Goal: Task Accomplishment & Management: Use online tool/utility

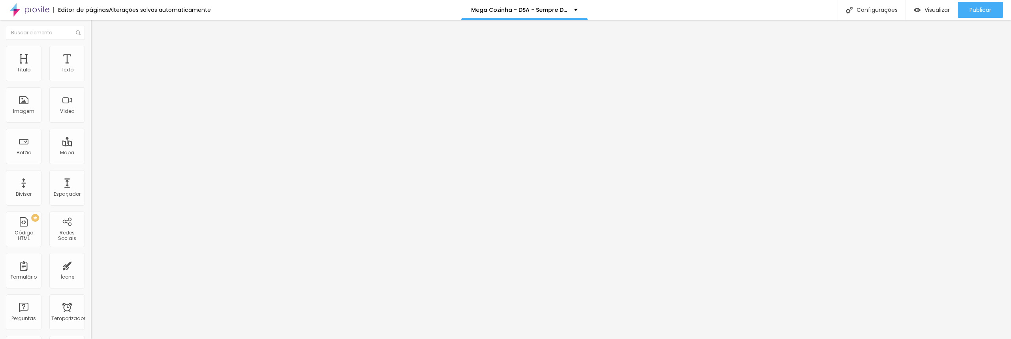
click at [91, 80] on img at bounding box center [93, 82] width 5 height 5
drag, startPoint x: 465, startPoint y: 199, endPoint x: 375, endPoint y: 197, distance: 90.9
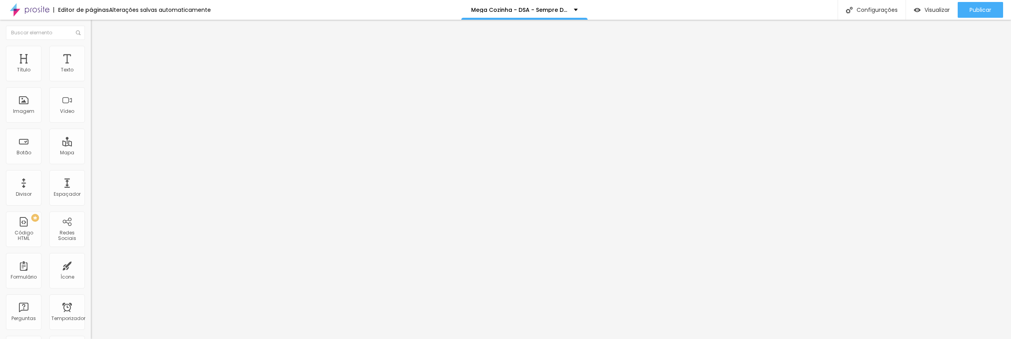
drag, startPoint x: 410, startPoint y: 192, endPoint x: 374, endPoint y: 192, distance: 36.3
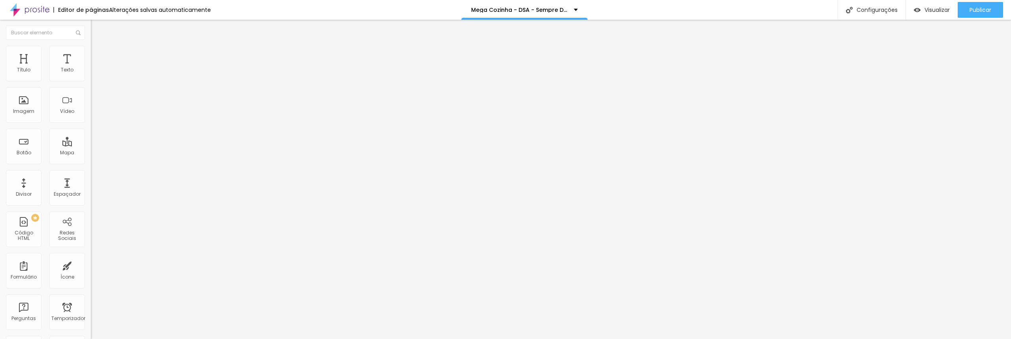
paste input "Total de Desbravadores"
type input "Total de Desbravadores"
drag, startPoint x: 619, startPoint y: 140, endPoint x: 511, endPoint y: 138, distance: 108.3
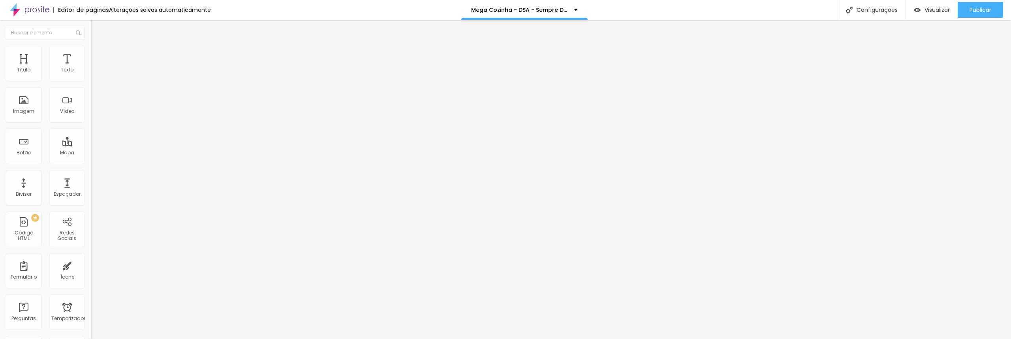
paste input "Qual o total de membros do clube"
type input "Qual o total de membros do clube"
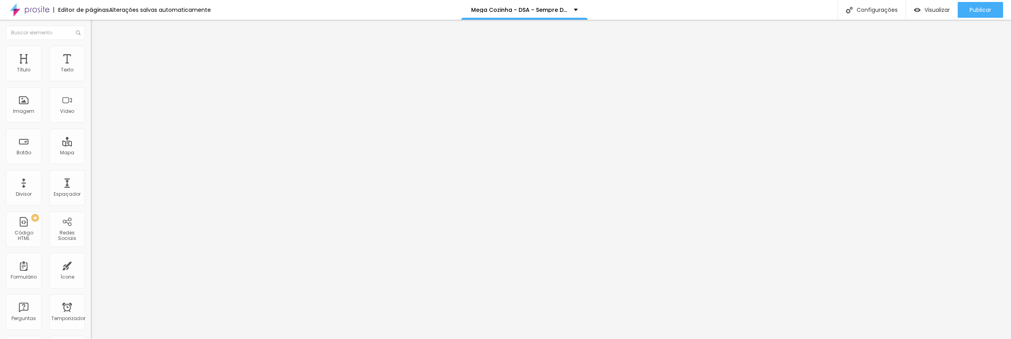
drag, startPoint x: 375, startPoint y: 194, endPoint x: 377, endPoint y: 163, distance: 30.9
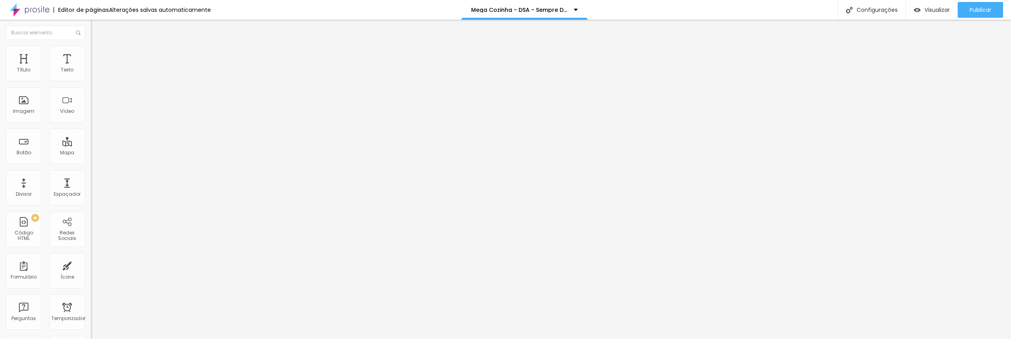
click at [98, 53] on font "Estilo" at bounding box center [104, 51] width 12 height 7
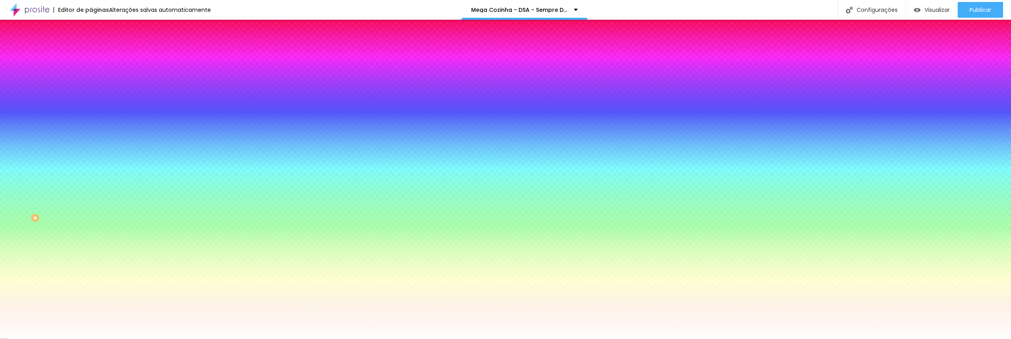
click at [91, 156] on div at bounding box center [136, 156] width 91 height 0
type input "#FFFFFF"
drag, startPoint x: 43, startPoint y: 190, endPoint x: 0, endPoint y: 178, distance: 44.3
click at [91, 178] on div "Botão Tipografia Voltar ao padrão Borda Voltar ao padrão Sombra DESATIVADO Volt…" at bounding box center [136, 161] width 91 height 199
click at [91, 142] on div "Campos" at bounding box center [136, 139] width 91 height 5
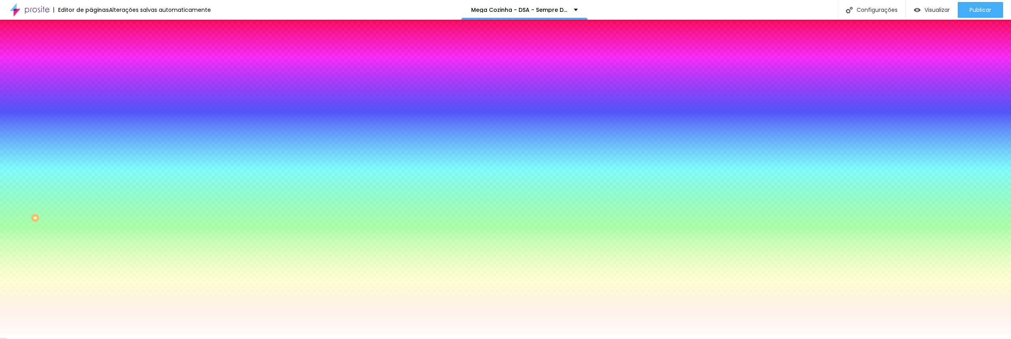
click at [95, 182] on icon "button" at bounding box center [96, 180] width 3 height 3
type input "#E48888"
drag, startPoint x: 125, startPoint y: 294, endPoint x: 131, endPoint y: 294, distance: 5.5
click at [131, 294] on div at bounding box center [505, 169] width 1011 height 339
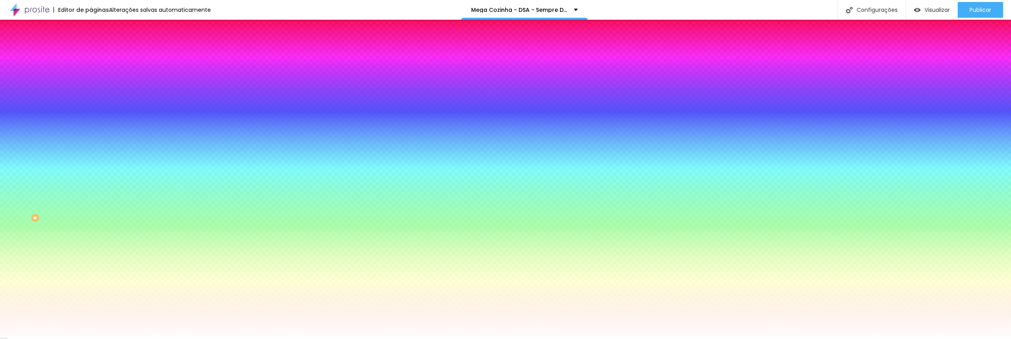
click at [218, 339] on div at bounding box center [505, 339] width 1011 height 0
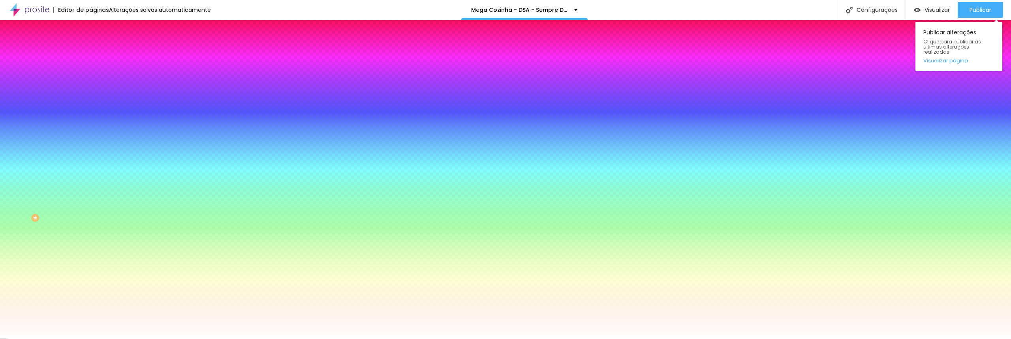
click at [984, 0] on div "Publicar Publicar alterações Clique para publicar as últimas alterações realiza…" at bounding box center [980, 10] width 45 height 20
click at [979, 15] on div "Publicar" at bounding box center [981, 10] width 22 height 16
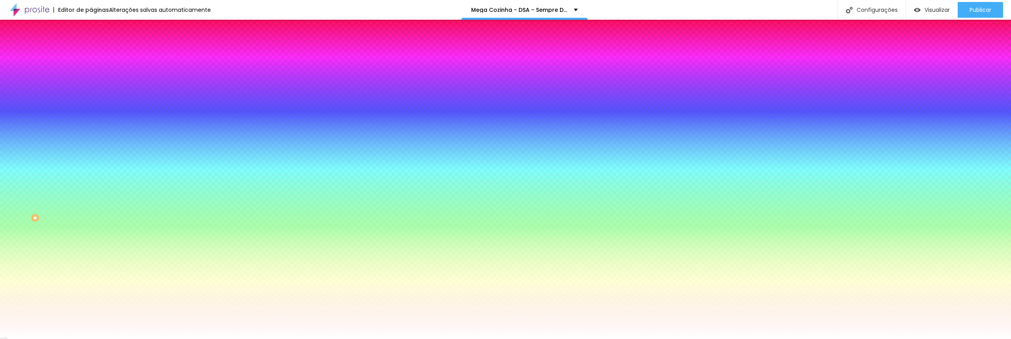
click at [98, 47] on font "Conteúdo" at bounding box center [110, 43] width 24 height 7
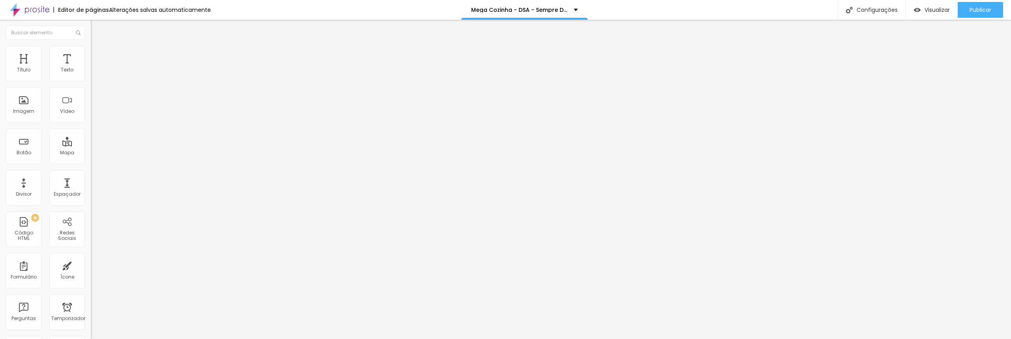
click at [91, 80] on img at bounding box center [93, 82] width 5 height 5
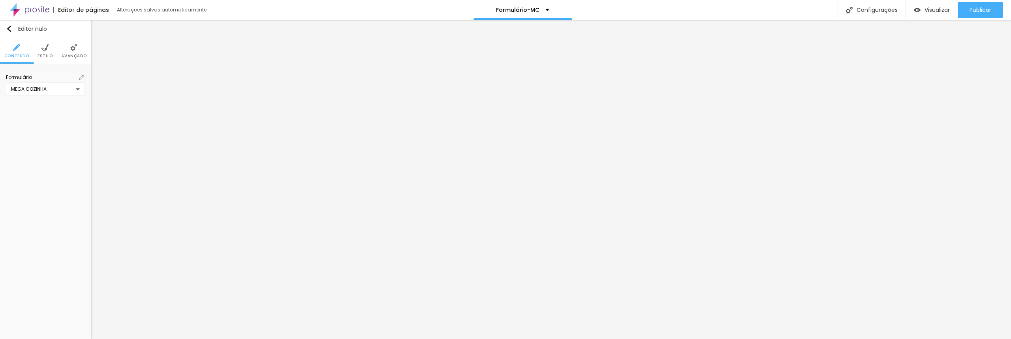
click at [80, 77] on img at bounding box center [81, 77] width 5 height 5
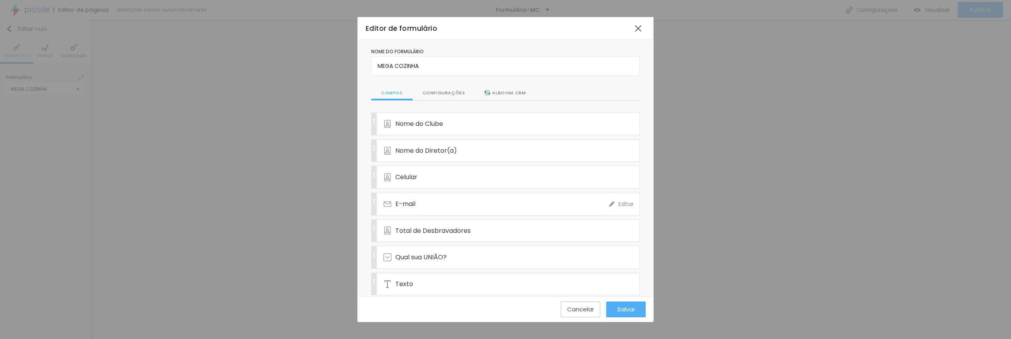
scroll to position [88, 0]
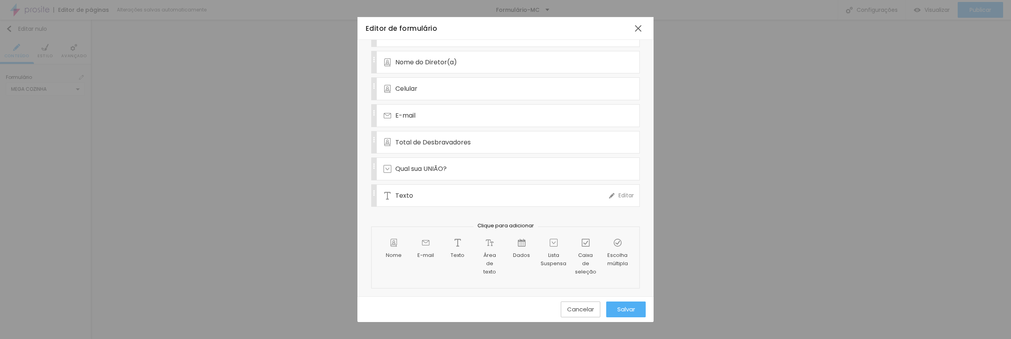
click at [629, 196] on font "Editar" at bounding box center [626, 196] width 15 height 8
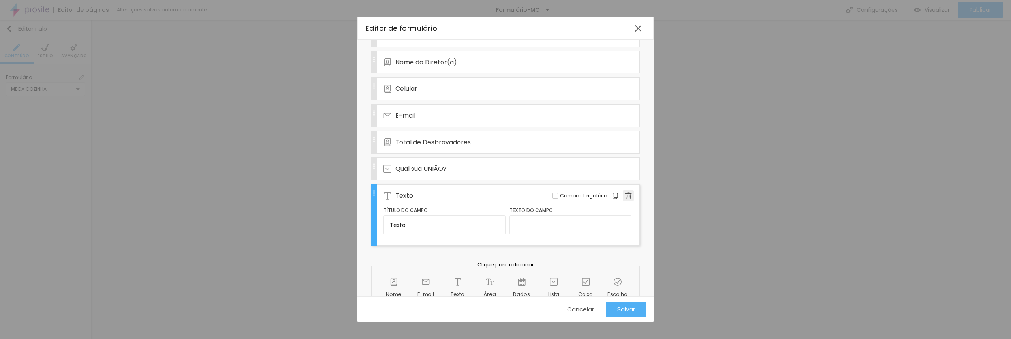
click at [629, 196] on img at bounding box center [628, 195] width 7 height 7
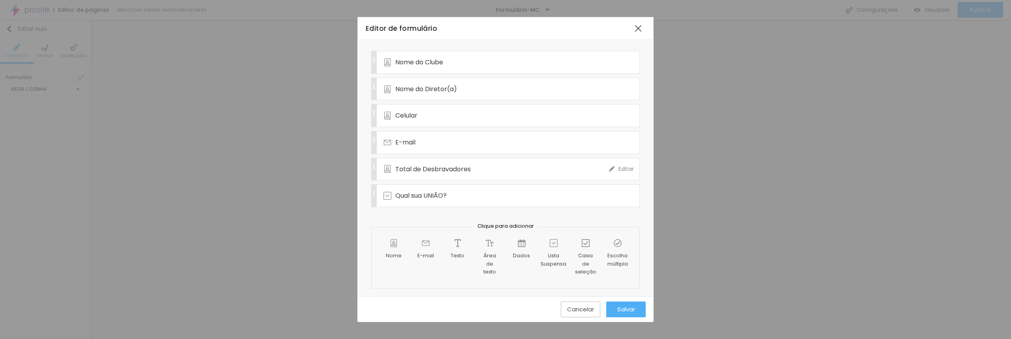
click at [586, 170] on div "Total de Desbravadores" at bounding box center [497, 169] width 226 height 22
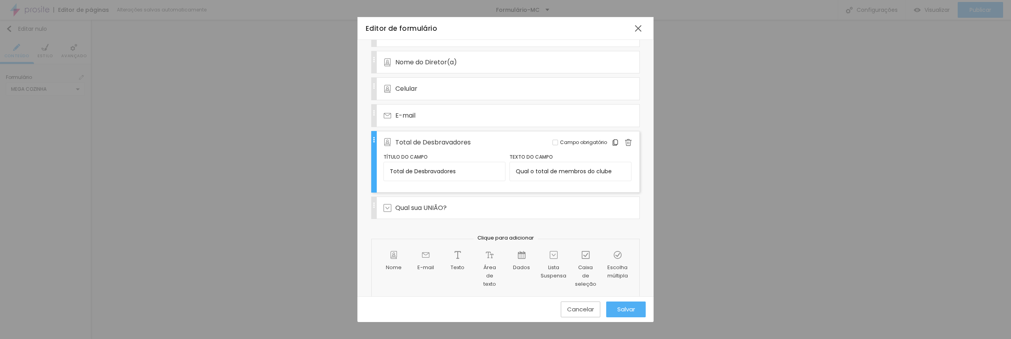
click at [558, 143] on div at bounding box center [556, 143] width 6 height 6
click at [560, 114] on div "E-mail" at bounding box center [497, 116] width 226 height 22
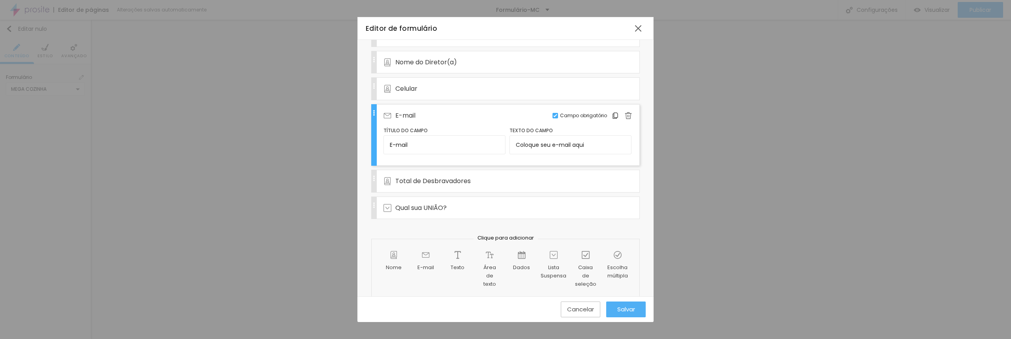
click at [407, 116] on font "E-mail" at bounding box center [405, 115] width 20 height 9
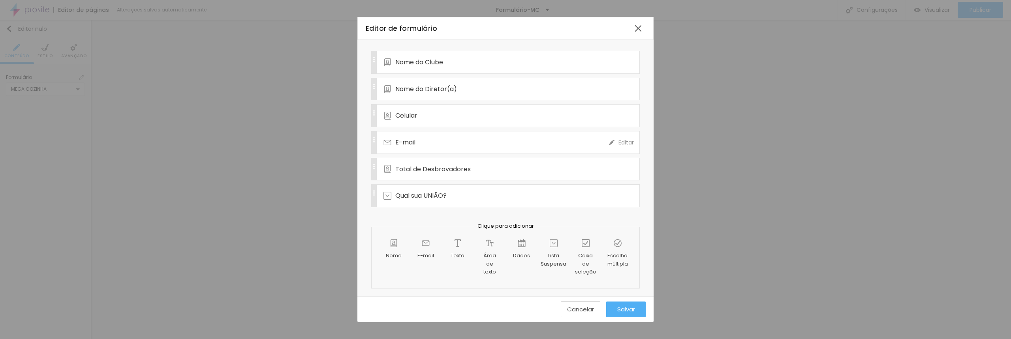
scroll to position [62, 0]
click at [410, 141] on font "E-mail" at bounding box center [405, 142] width 20 height 9
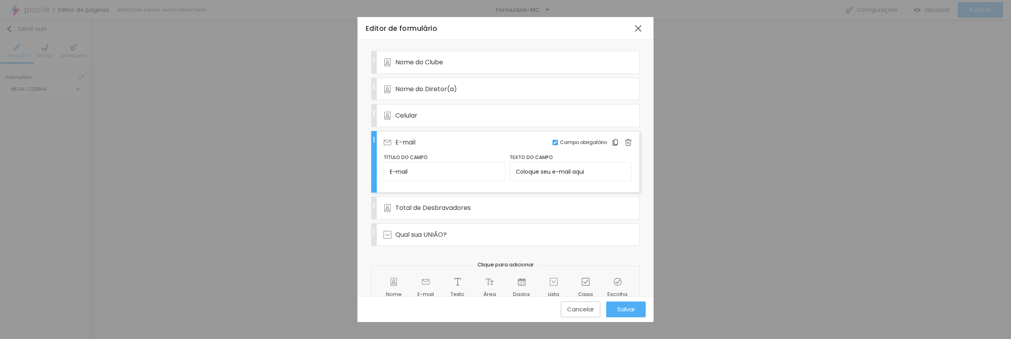
scroll to position [88, 0]
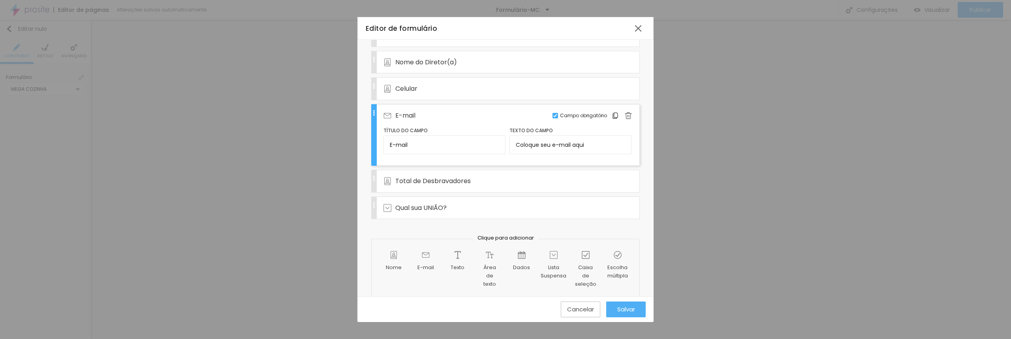
click at [374, 115] on div "E-mail Editar Campo obrigatório Título do campo E-mail Texto do campo Coloque s…" at bounding box center [505, 135] width 269 height 62
click at [374, 115] on div "Nome do Clube Editar Campo obrigatório Nome do Diretor(a) Editar Campo obrigató…" at bounding box center [505, 121] width 269 height 195
click at [374, 115] on div "E-mail Editar Campo obrigatório Título do campo E-mail Texto do campo Coloque s…" at bounding box center [505, 135] width 269 height 62
click at [461, 89] on div "Celular" at bounding box center [497, 89] width 226 height 22
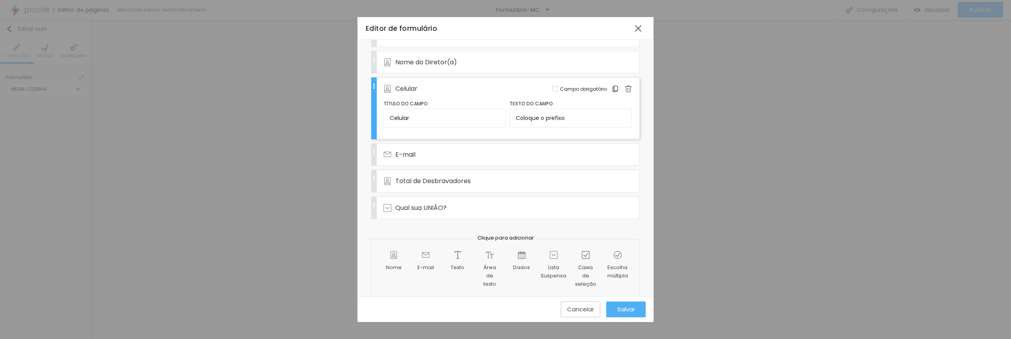
click at [530, 307] on div "Cancelar Salvar" at bounding box center [505, 310] width 280 height 16
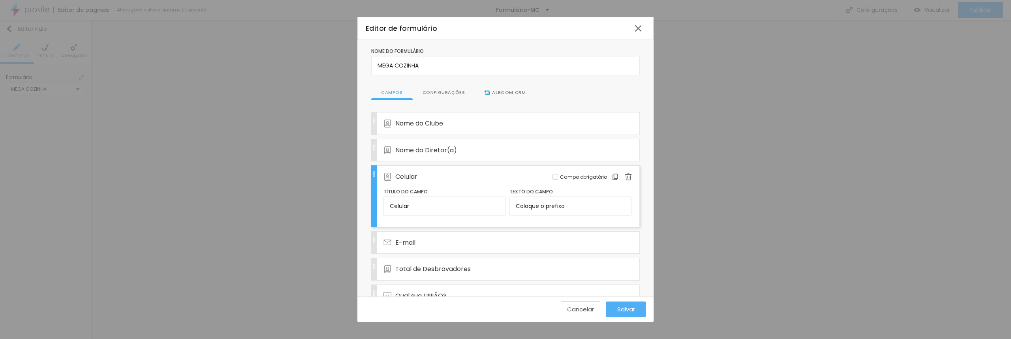
scroll to position [0, 0]
click at [440, 98] on div "Configurações" at bounding box center [444, 93] width 62 height 15
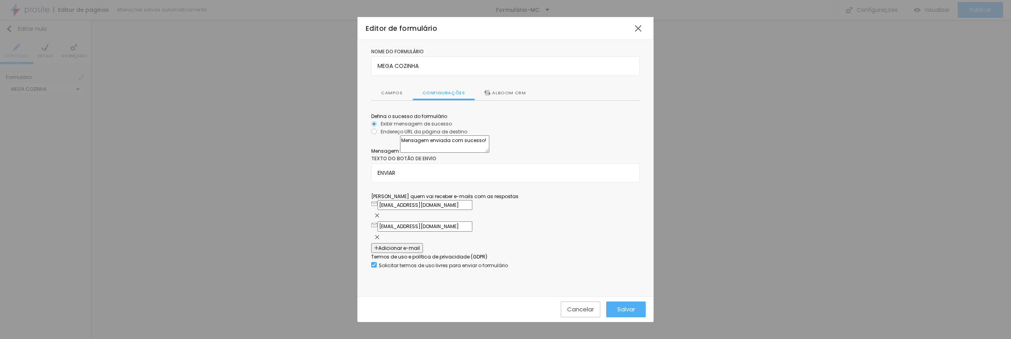
click at [494, 92] on font "Alboom CRM" at bounding box center [509, 93] width 34 height 6
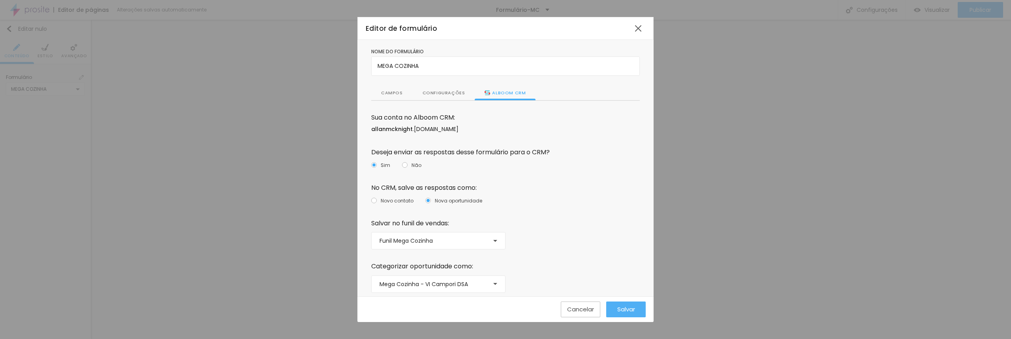
click at [390, 96] on font "Campos" at bounding box center [392, 93] width 22 height 6
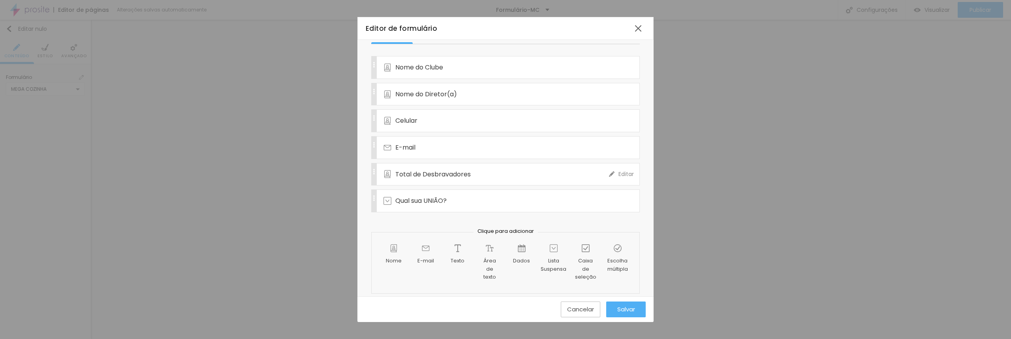
scroll to position [62, 0]
click at [642, 30] on div at bounding box center [638, 28] width 14 height 14
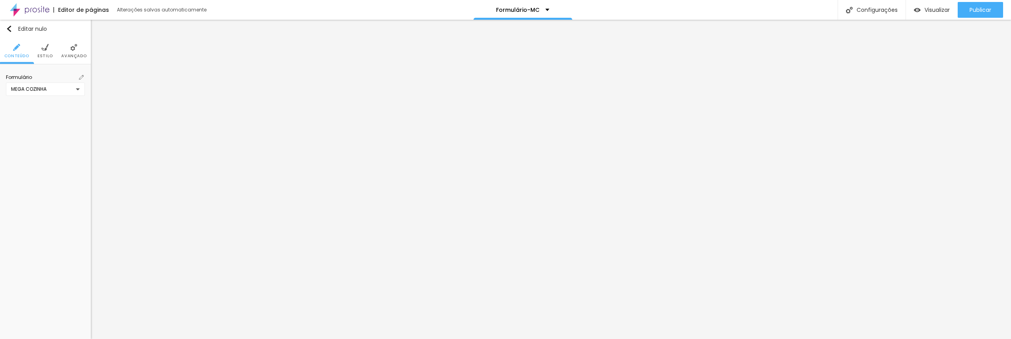
click at [82, 78] on img at bounding box center [81, 77] width 5 height 5
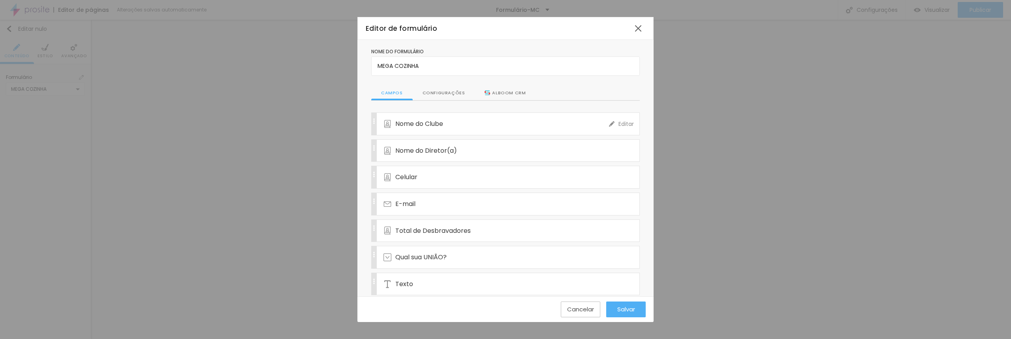
click at [446, 118] on div "Nome do Clube" at bounding box center [497, 124] width 226 height 22
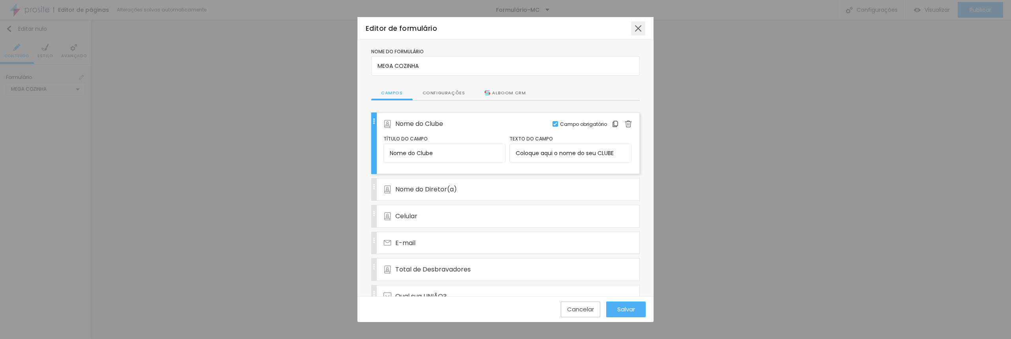
click at [639, 31] on div at bounding box center [638, 28] width 14 height 14
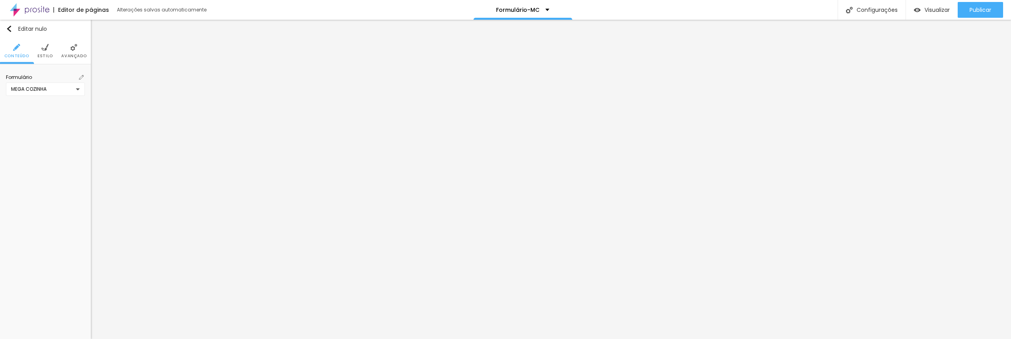
click at [43, 49] on img at bounding box center [44, 47] width 7 height 7
click at [80, 189] on icon "button" at bounding box center [79, 189] width 3 height 3
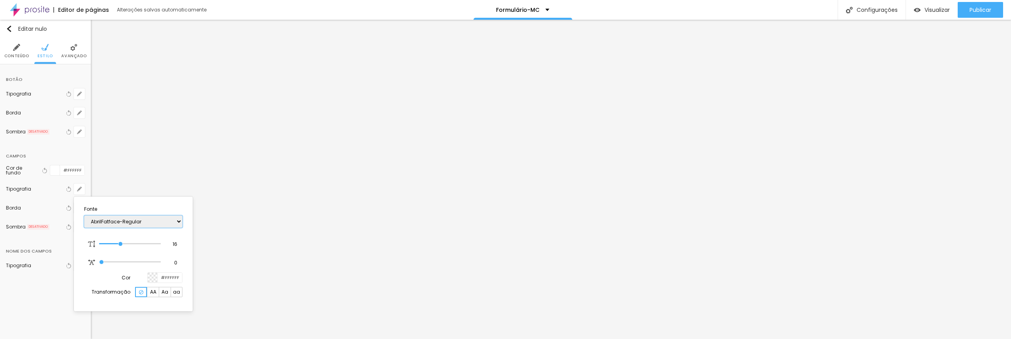
click at [127, 224] on select "AbrilFatface-Regular Actor-Regular Alegreya AlegreyaBlack Alice Allan-Bold Alla…" at bounding box center [133, 222] width 98 height 12
type input "17"
type input "18"
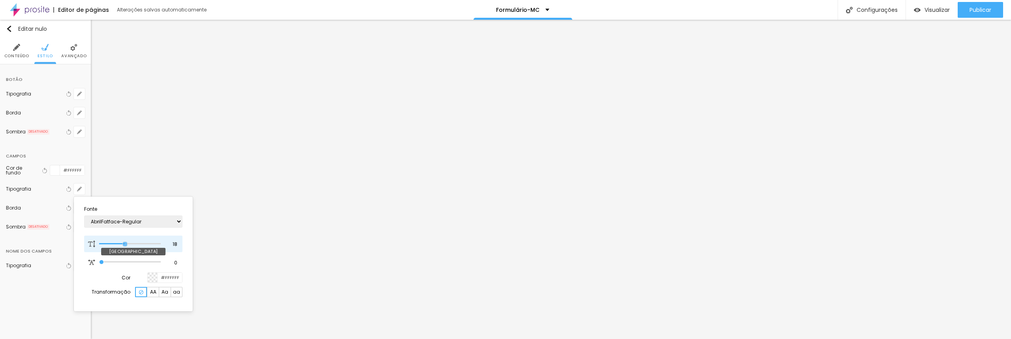
type input "19"
type input "20"
type input "21"
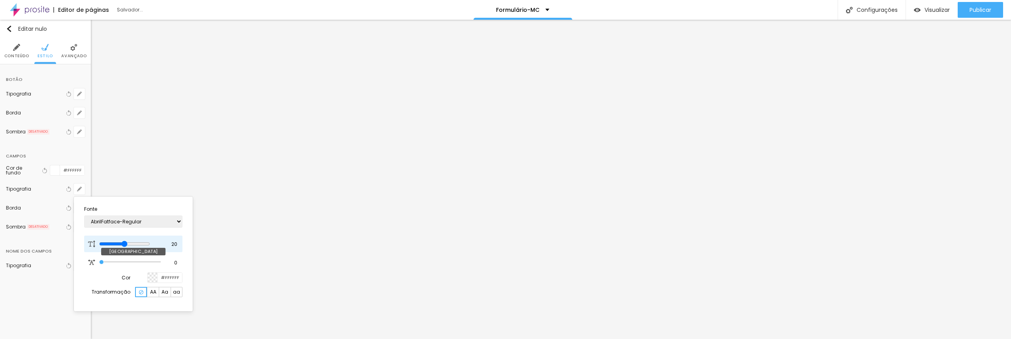
type input "21"
type input "22"
type input "23"
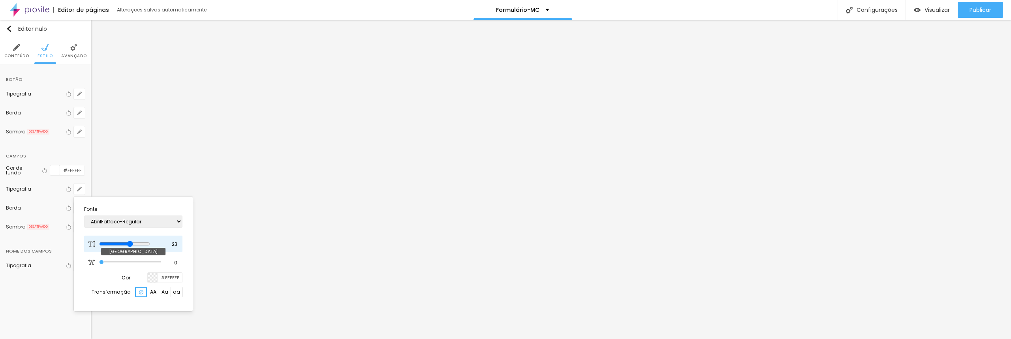
type input "24"
drag, startPoint x: 120, startPoint y: 244, endPoint x: 138, endPoint y: 245, distance: 17.8
click at [138, 245] on input "range" at bounding box center [130, 244] width 62 height 4
type input "23"
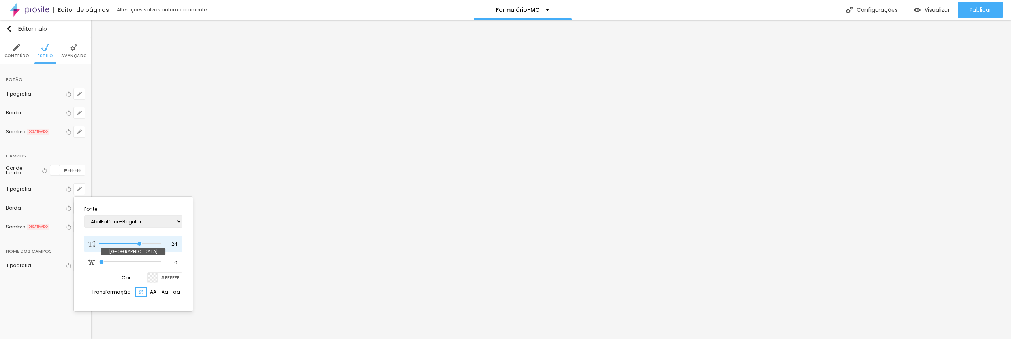
type input "23"
click at [137, 244] on input "range" at bounding box center [124, 244] width 51 height 6
click at [238, 237] on div at bounding box center [505, 169] width 1011 height 339
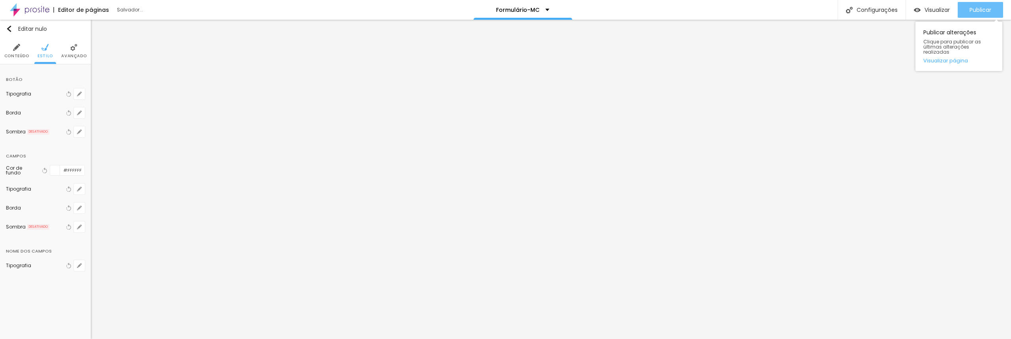
click at [977, 11] on font "Publicar" at bounding box center [981, 10] width 22 height 8
click at [77, 266] on icon "button" at bounding box center [79, 265] width 5 height 5
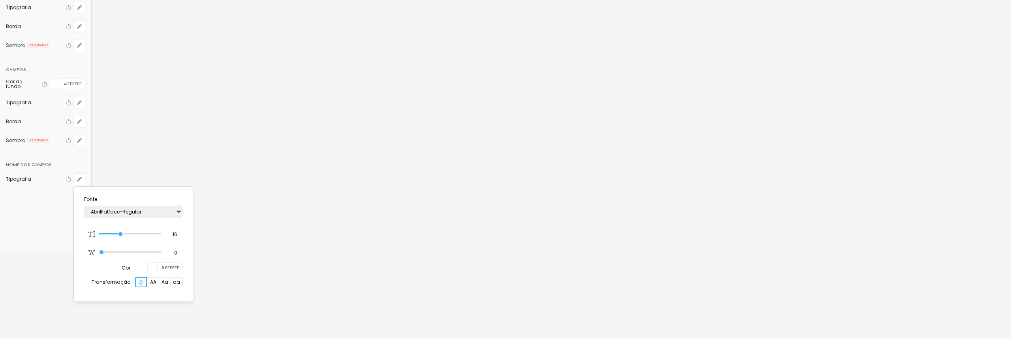
scroll to position [88, 0]
type input "15"
type input "16"
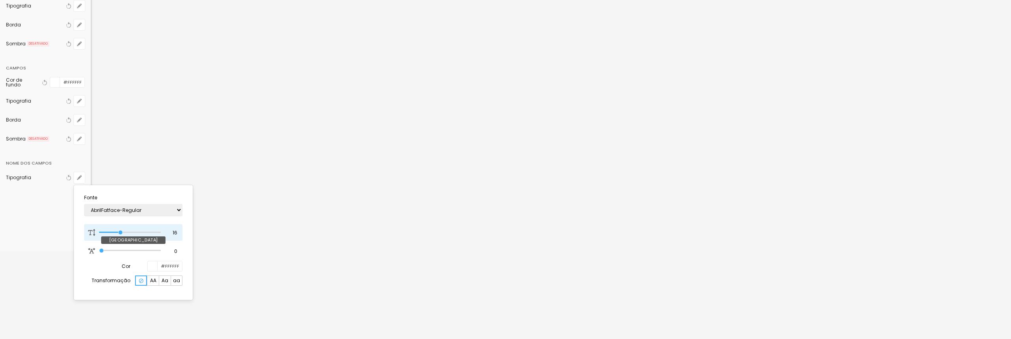
type input "17"
type input "18"
type input "19"
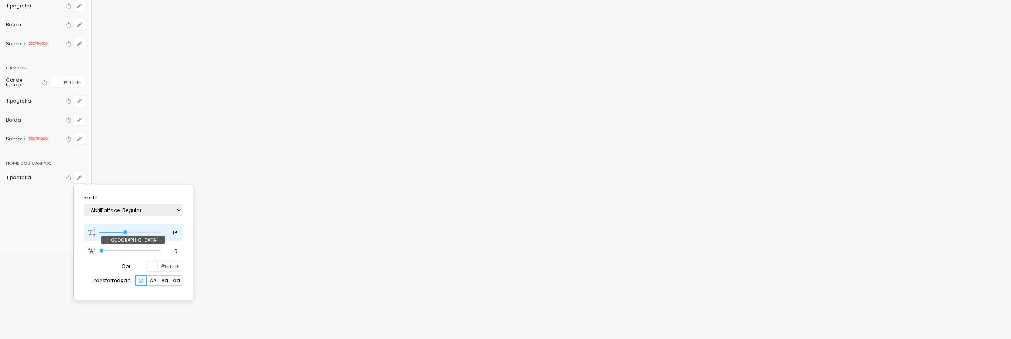
type input "19"
type input "18"
drag, startPoint x: 119, startPoint y: 233, endPoint x: 126, endPoint y: 233, distance: 6.7
click at [126, 233] on input "range" at bounding box center [130, 233] width 62 height 4
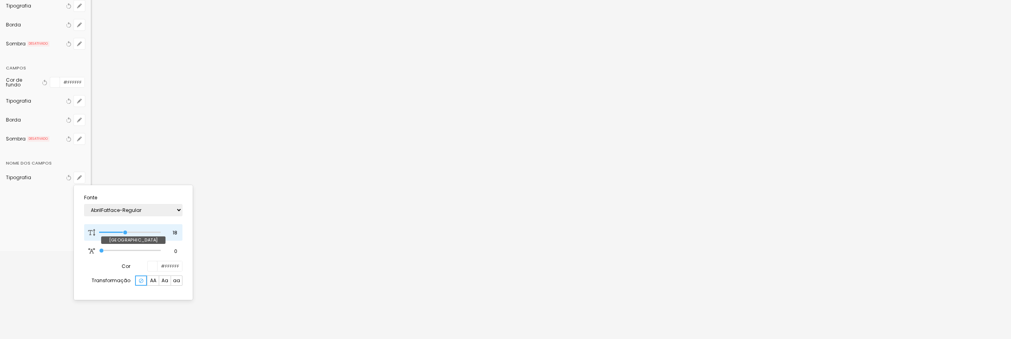
type input "17"
click at [123, 231] on input "range" at bounding box center [124, 233] width 51 height 6
type input "16"
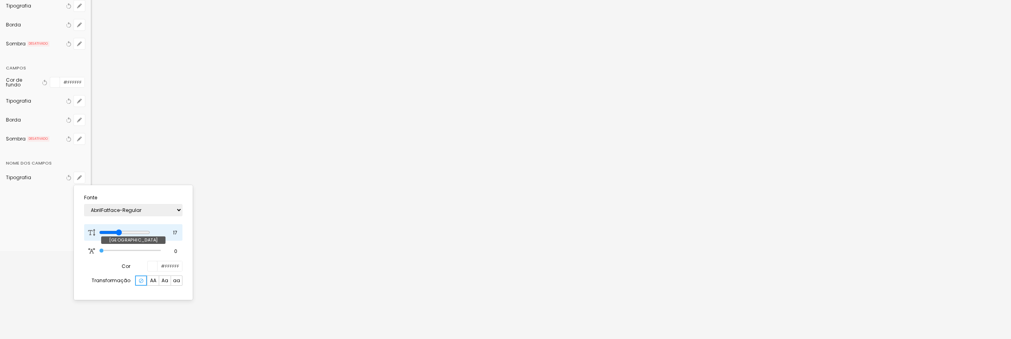
type input "16"
click at [121, 231] on input "range" at bounding box center [130, 233] width 62 height 4
type input "17"
click at [123, 231] on input "range" at bounding box center [124, 233] width 51 height 6
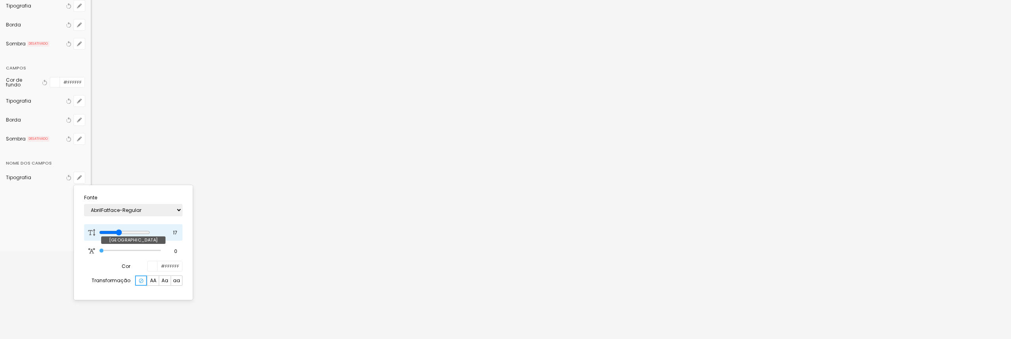
type input "18"
type input "19"
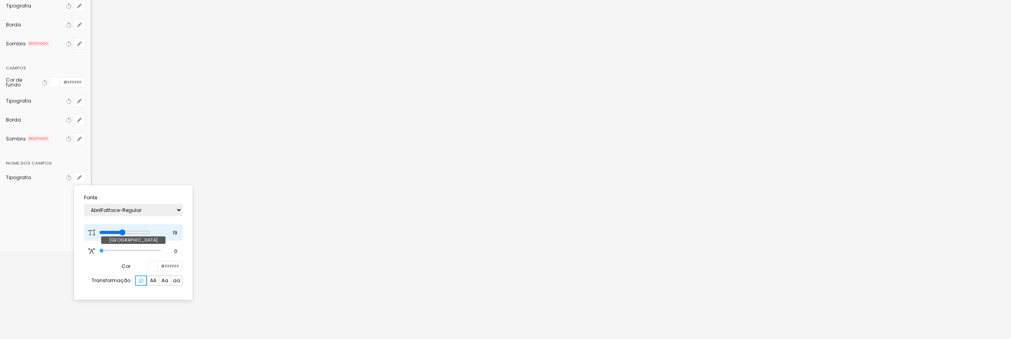
click at [127, 231] on input "range" at bounding box center [124, 233] width 51 height 6
click at [214, 163] on div at bounding box center [505, 169] width 1011 height 339
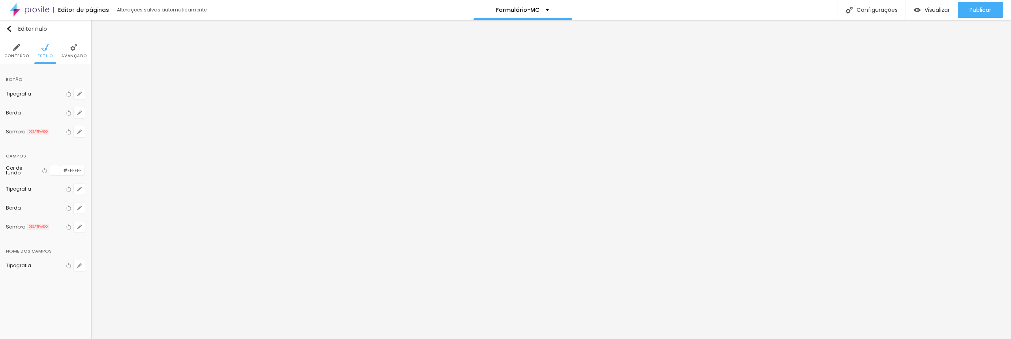
scroll to position [0, 0]
click at [38, 81] on div "Botão" at bounding box center [45, 77] width 79 height 14
click at [81, 188] on icon "button" at bounding box center [81, 188] width 2 height 2
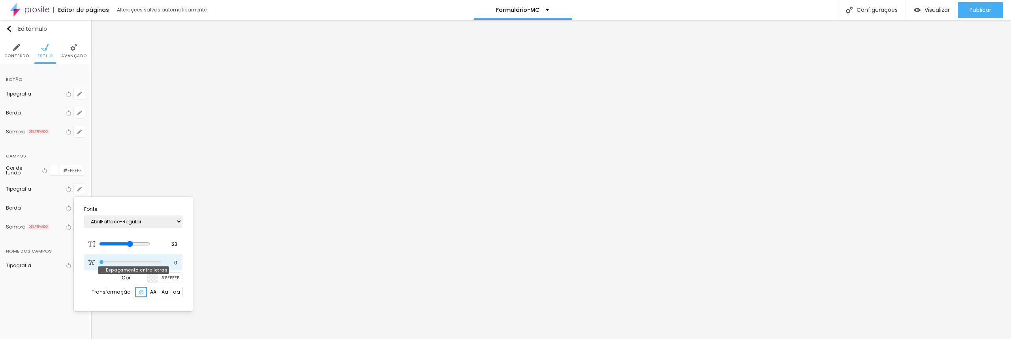
type input "0.2"
type input "0.3"
type input "0.4"
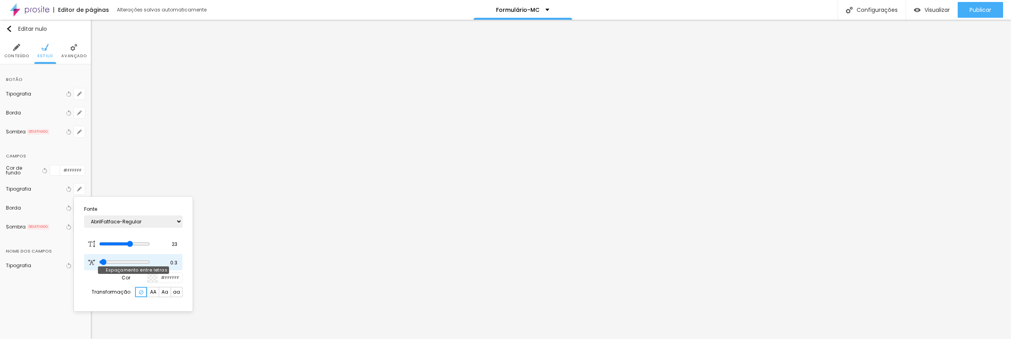
type input "0.4"
click at [104, 263] on input "range" at bounding box center [124, 262] width 51 height 6
click at [150, 222] on select "AbrilFatface-Regular Actor-Regular Alegreya AlegreyaBlack Alice Allan-Bold Alla…" at bounding box center [133, 222] width 98 height 12
select select "Montserrat"
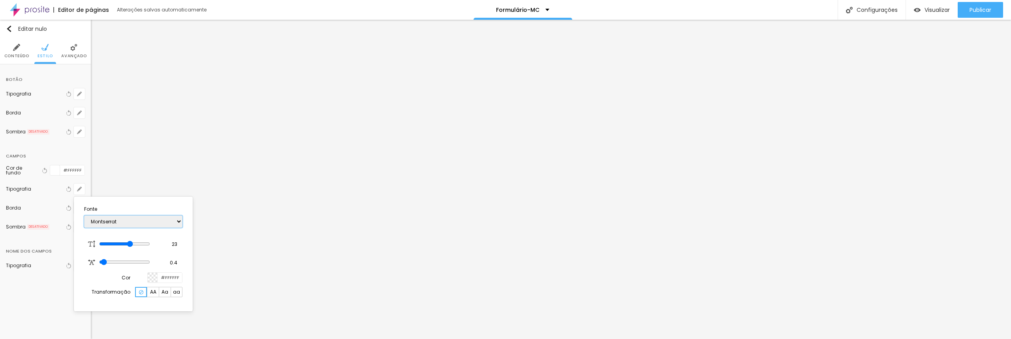
click at [84, 216] on select "AbrilFatface-Regular Actor-Regular Alegreya AlegreyaBlack Alice Allan-Bold Alla…" at bounding box center [133, 222] width 98 height 12
click at [219, 208] on div at bounding box center [505, 169] width 1011 height 339
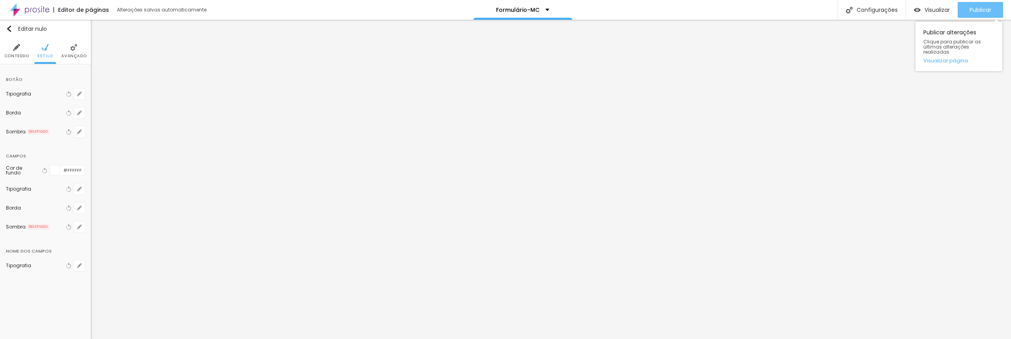
click at [984, 10] on font "Publicar" at bounding box center [981, 10] width 22 height 8
click at [81, 265] on icon "button" at bounding box center [79, 265] width 5 height 5
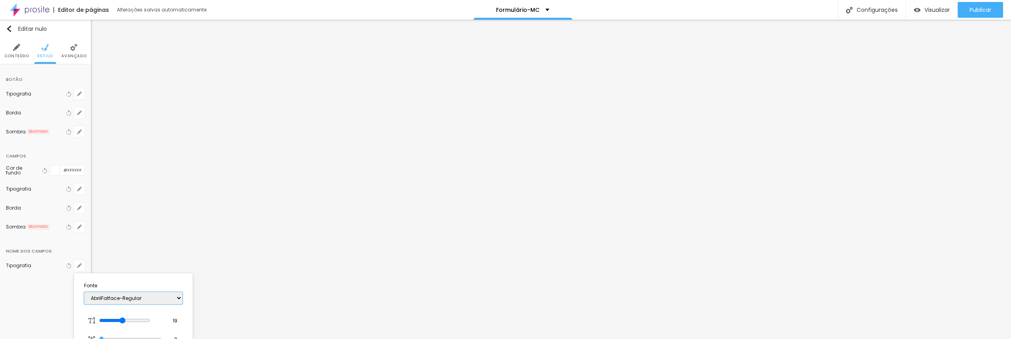
click at [126, 297] on select "AbrilFatface-Regular Actor-Regular Alegreya AlegreyaBlack Alice Allan-Bold Alla…" at bounding box center [133, 298] width 98 height 12
click at [84, 292] on select "AbrilFatface-Regular Actor-Regular Alegreya AlegreyaBlack Alice Allan-Bold Alla…" at bounding box center [133, 298] width 98 height 12
click at [203, 103] on div at bounding box center [505, 169] width 1011 height 339
click at [82, 192] on button "button" at bounding box center [79, 189] width 11 height 11
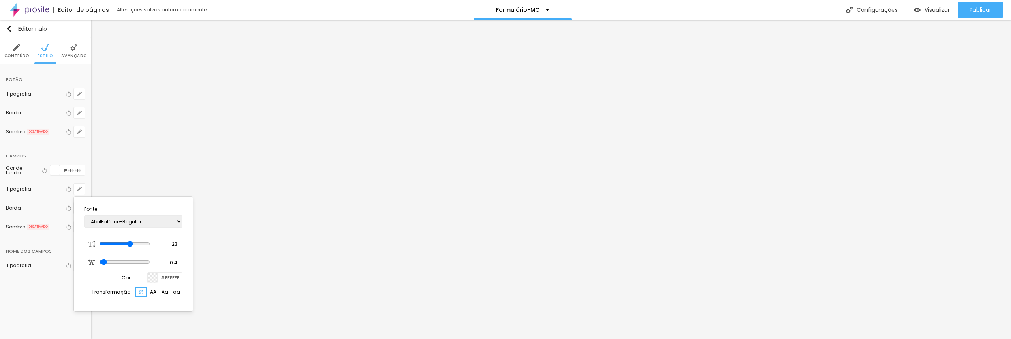
click at [163, 73] on div at bounding box center [505, 169] width 1011 height 339
click at [80, 93] on icon "button" at bounding box center [79, 93] width 3 height 3
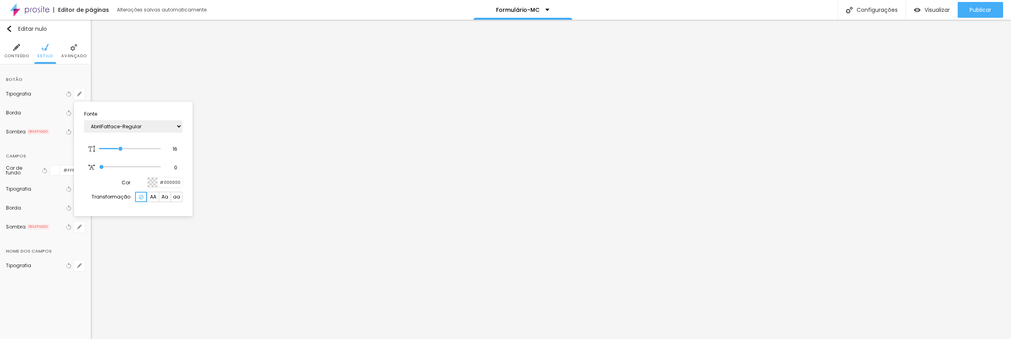
click at [143, 74] on div at bounding box center [505, 169] width 1011 height 339
click at [15, 50] on img at bounding box center [16, 47] width 7 height 7
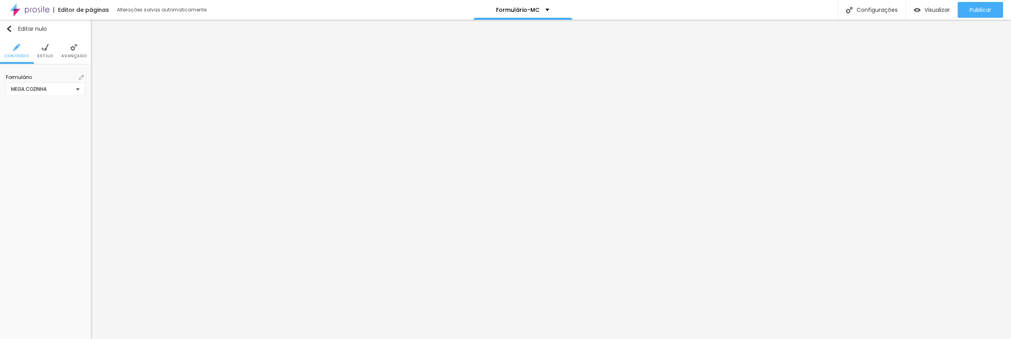
click at [81, 75] on img at bounding box center [81, 77] width 5 height 5
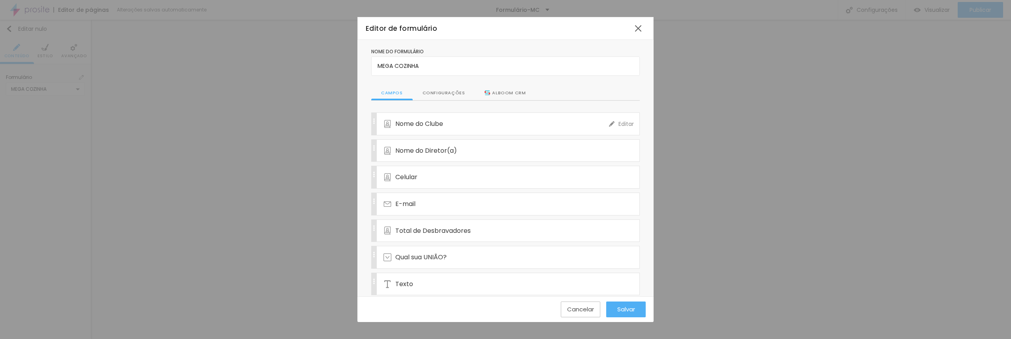
click at [456, 124] on div "Nome do Clube" at bounding box center [497, 124] width 226 height 22
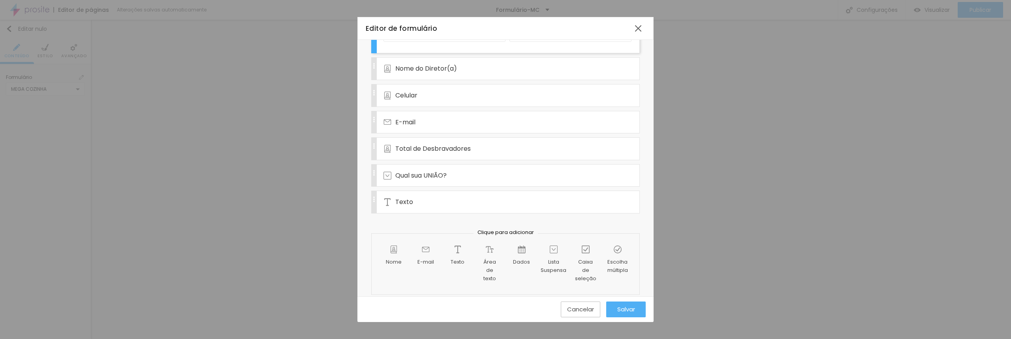
scroll to position [127, 0]
click at [283, 196] on div "Editor de formulário Nome do formulário MEGA COZINHA Campos Configurações Alboo…" at bounding box center [505, 169] width 1011 height 339
click at [627, 88] on font "Editar" at bounding box center [626, 89] width 15 height 8
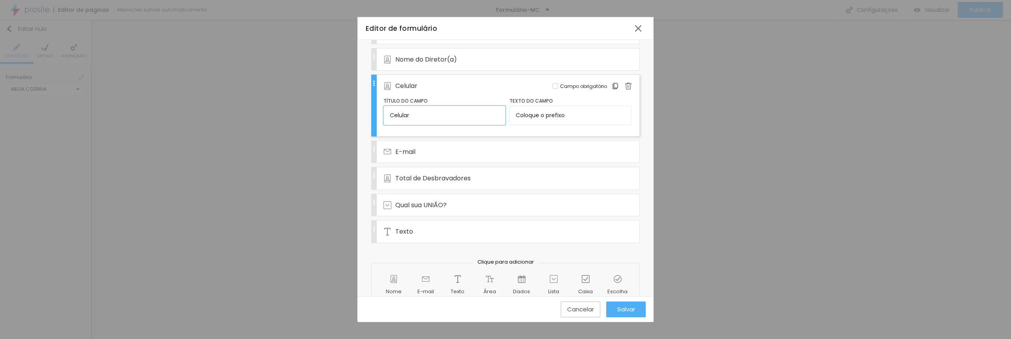
drag, startPoint x: 423, startPoint y: 119, endPoint x: 358, endPoint y: 110, distance: 65.7
click at [358, 110] on div "Nome do formulário MEGA COZINHA Campos Configurações Alboom CRM Nome do Clube E…" at bounding box center [506, 141] width 296 height 384
type input "Telefone"
click at [557, 87] on div at bounding box center [556, 86] width 6 height 6
click at [621, 310] on font "Salvar" at bounding box center [626, 309] width 18 height 8
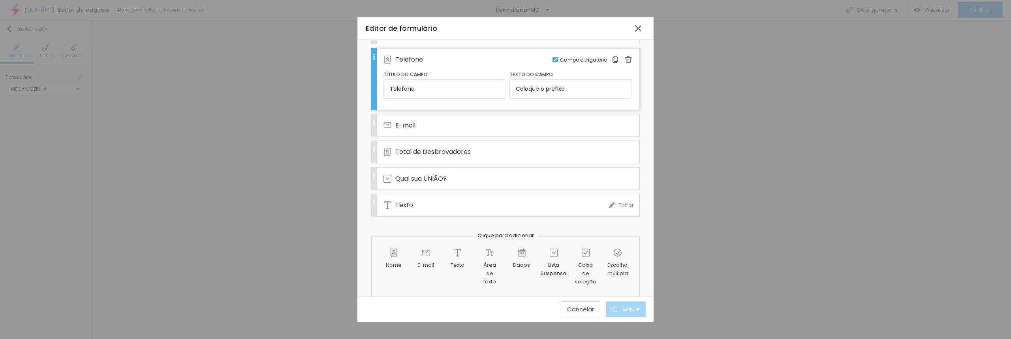
scroll to position [0, 0]
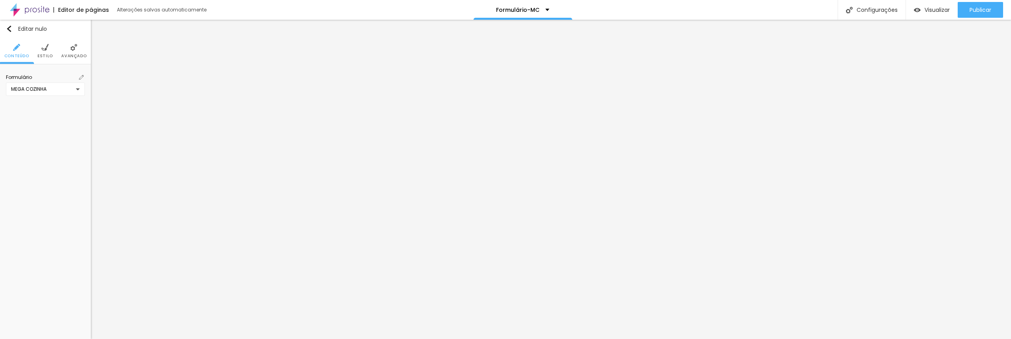
click at [39, 49] on li "Estilo" at bounding box center [45, 51] width 15 height 26
click at [35, 11] on img at bounding box center [30, 10] width 40 height 20
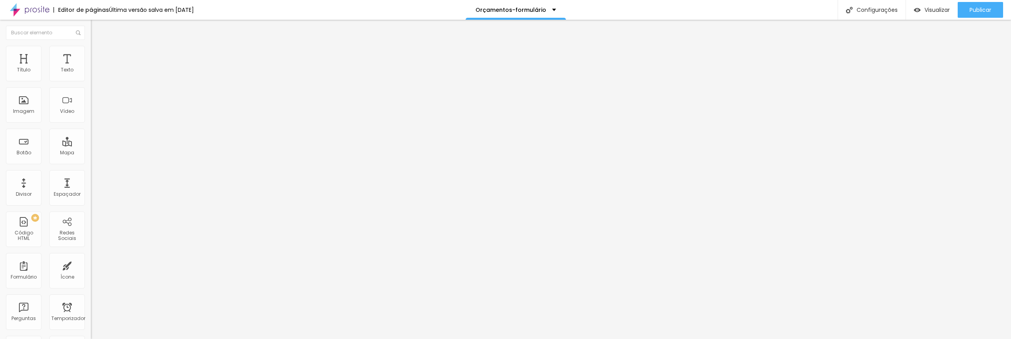
click at [136, 81] on font "clique aqui" at bounding box center [150, 78] width 28 height 7
click at [91, 80] on img at bounding box center [93, 82] width 5 height 5
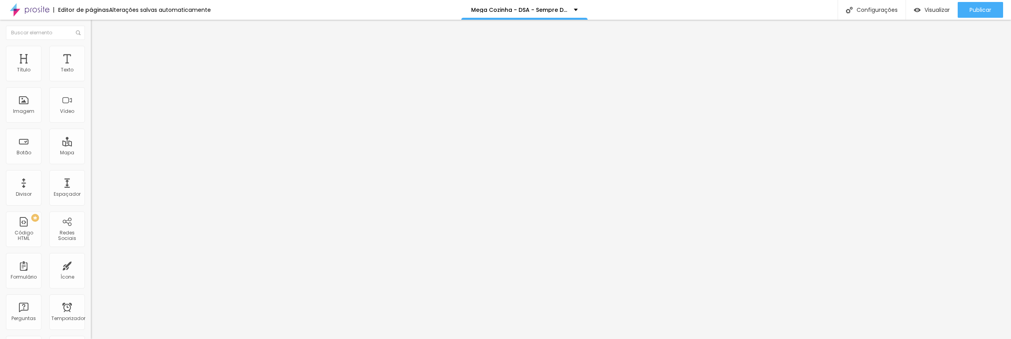
scroll to position [58, 0]
click at [978, 12] on font "Publicar" at bounding box center [981, 10] width 22 height 8
click at [91, 80] on img at bounding box center [93, 82] width 5 height 5
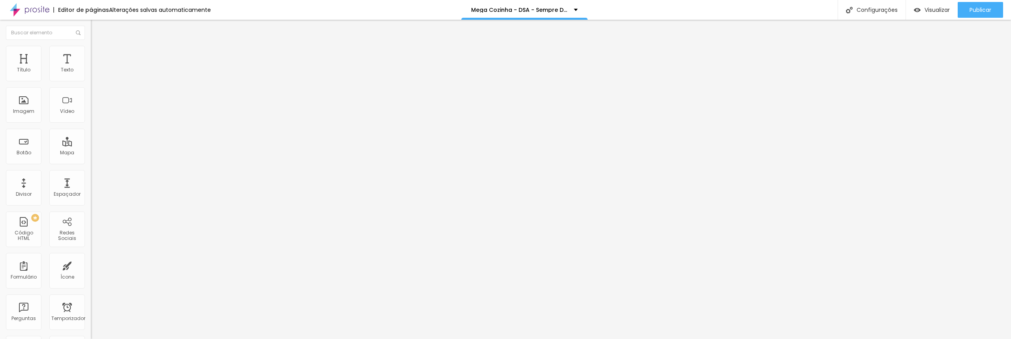
click at [91, 47] on img at bounding box center [94, 49] width 7 height 7
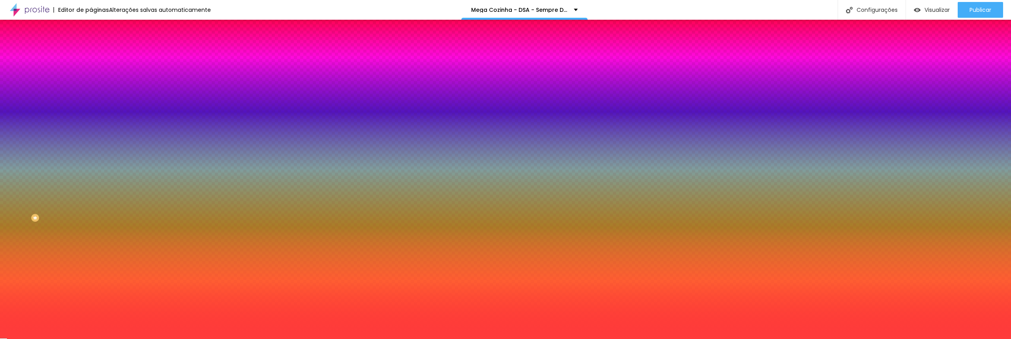
click at [91, 115] on input "#FF3C3C" at bounding box center [138, 111] width 95 height 8
paste input "A"
click at [91, 115] on input "#A" at bounding box center [138, 111] width 95 height 8
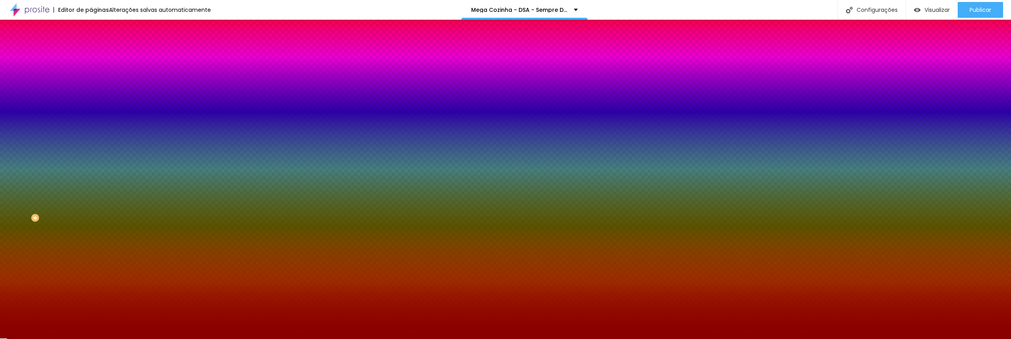
type input "#8000"
drag, startPoint x: 81, startPoint y: 144, endPoint x: 58, endPoint y: 142, distance: 22.6
click at [91, 115] on div "#8000" at bounding box center [136, 111] width 91 height 8
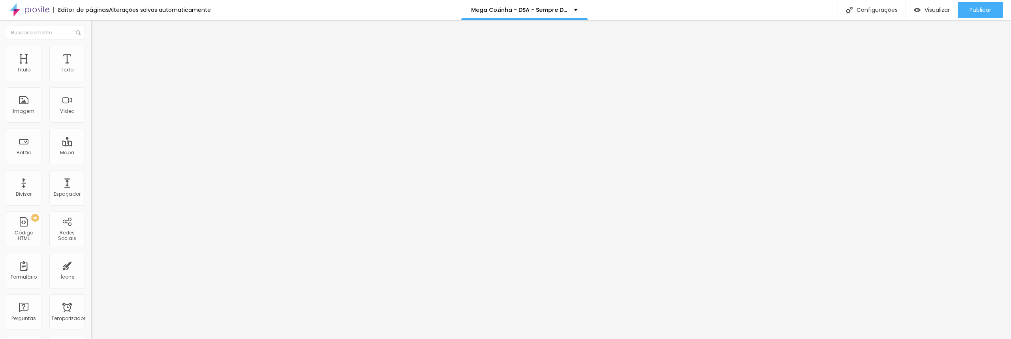
click at [91, 51] on li "Estilo" at bounding box center [136, 50] width 91 height 8
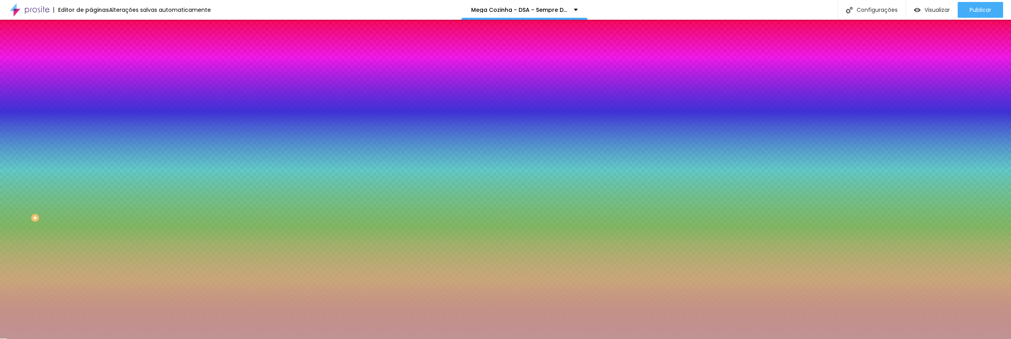
click at [91, 107] on div at bounding box center [136, 107] width 91 height 0
paste input "8000"
type input "#8000"
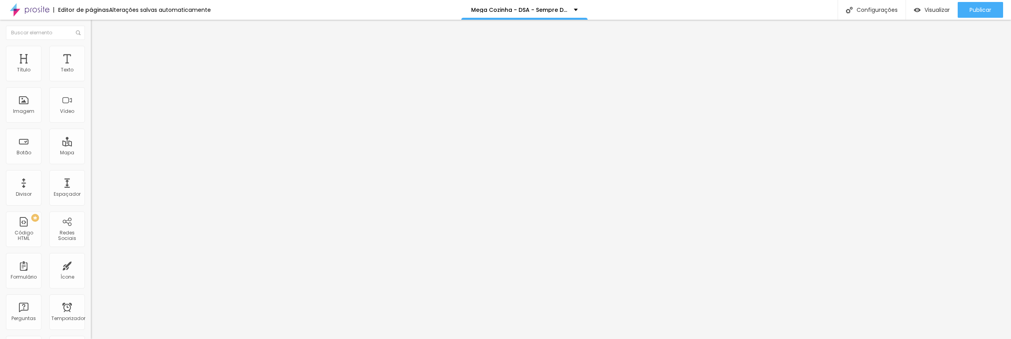
click at [98, 53] on font "Estilo" at bounding box center [104, 51] width 12 height 7
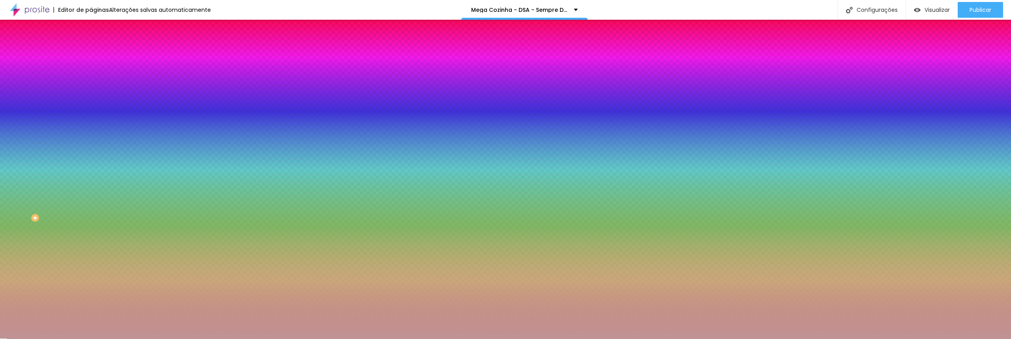
drag, startPoint x: 61, startPoint y: 142, endPoint x: 89, endPoint y: 143, distance: 27.7
click at [91, 143] on div "Imagem de fundo Adicionar imagem Efeito da Imagem Nenhum Nenhum Paralaxe Cor de…" at bounding box center [136, 113] width 91 height 102
click at [91, 115] on input "#C09494" at bounding box center [138, 111] width 95 height 8
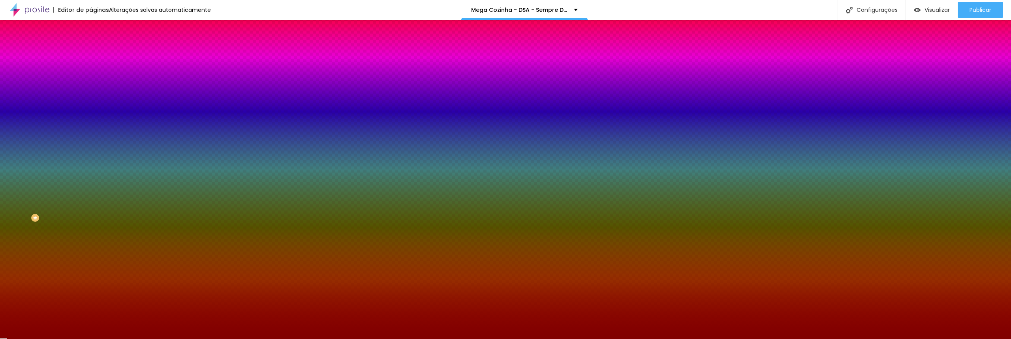
type input "#800000"
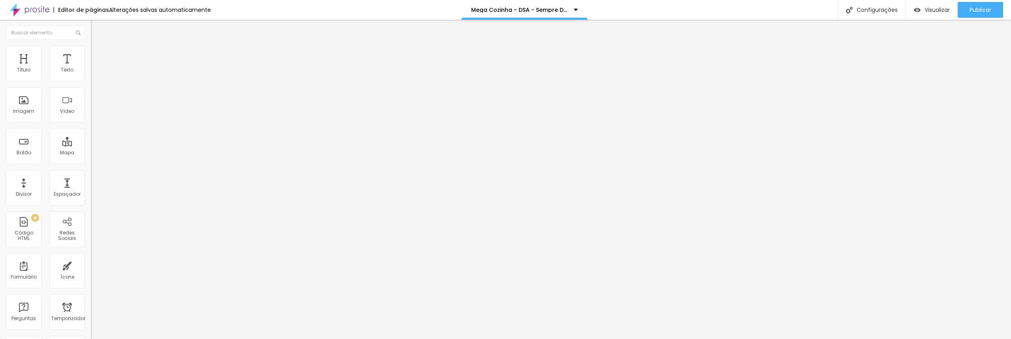
click at [98, 54] on font "Estilo" at bounding box center [104, 51] width 12 height 7
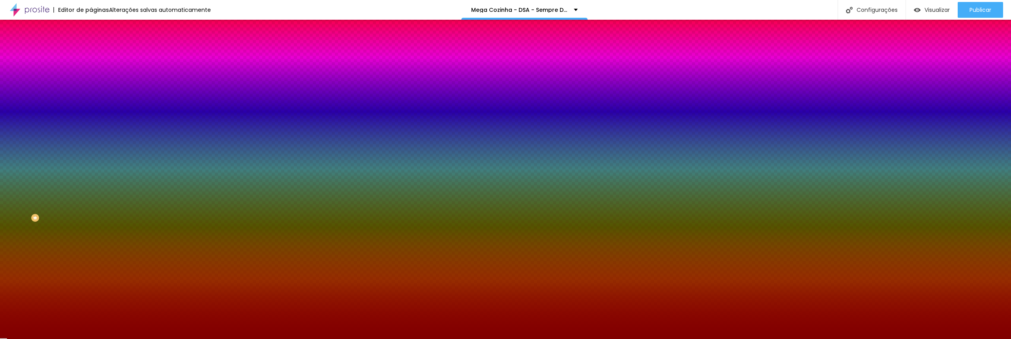
click at [96, 73] on font "Adicionar imagem" at bounding box center [119, 69] width 46 height 7
click at [91, 107] on div at bounding box center [136, 107] width 91 height 0
drag, startPoint x: 80, startPoint y: 203, endPoint x: 83, endPoint y: 189, distance: 14.4
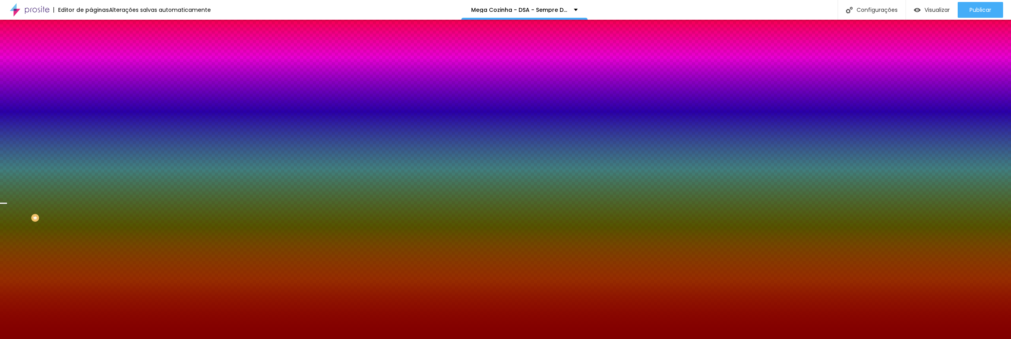
click at [83, 189] on div at bounding box center [505, 169] width 1011 height 339
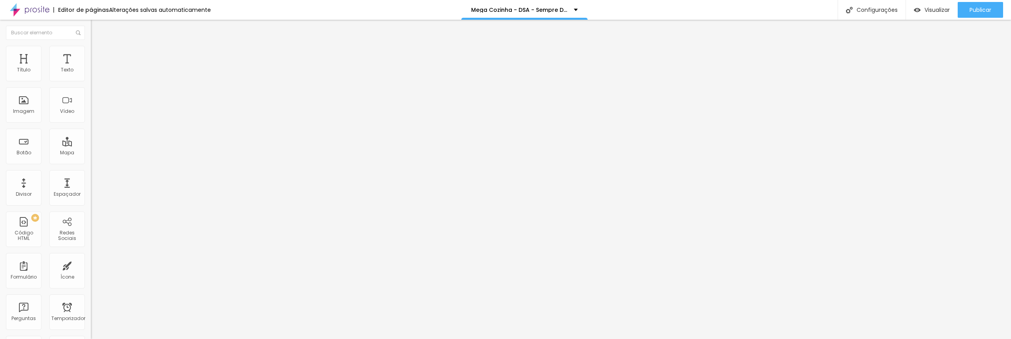
click at [91, 52] on li "Estilo" at bounding box center [136, 50] width 91 height 8
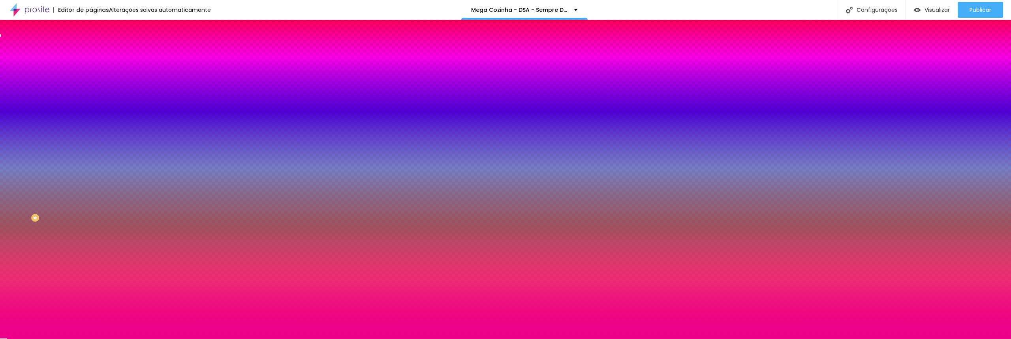
click at [91, 75] on div at bounding box center [136, 75] width 91 height 0
drag, startPoint x: 83, startPoint y: 80, endPoint x: 34, endPoint y: 73, distance: 49.4
click at [91, 73] on div "Cor Voltar ao padrão #EC008C" at bounding box center [136, 73] width 91 height 22
paste input "FFB300"
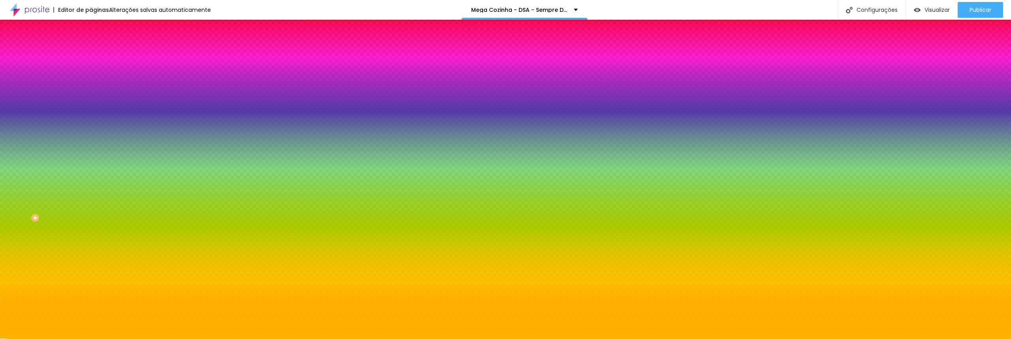
type input "#FFB300"
type input "20"
type input "21"
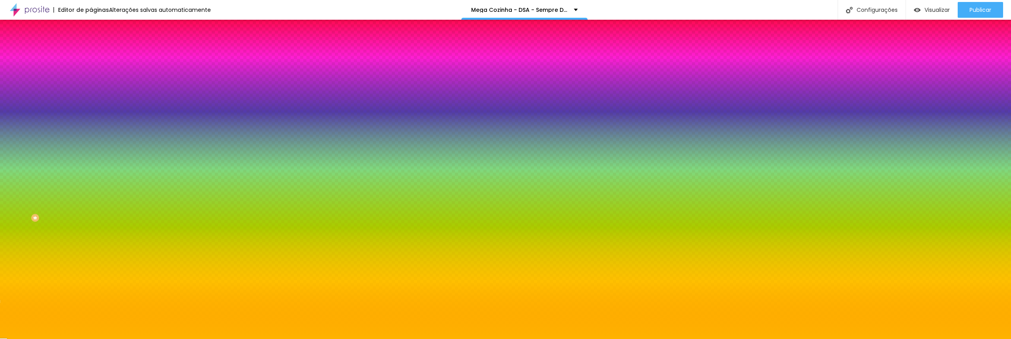
type input "22"
type input "23"
type input "24"
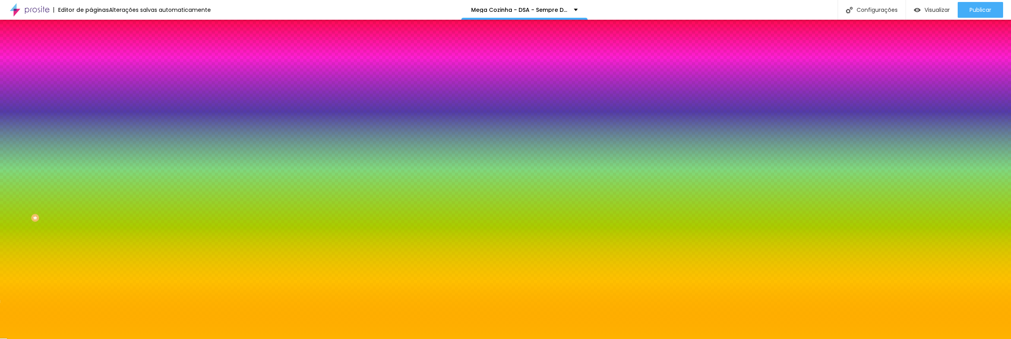
type input "24"
type input "25"
type input "26"
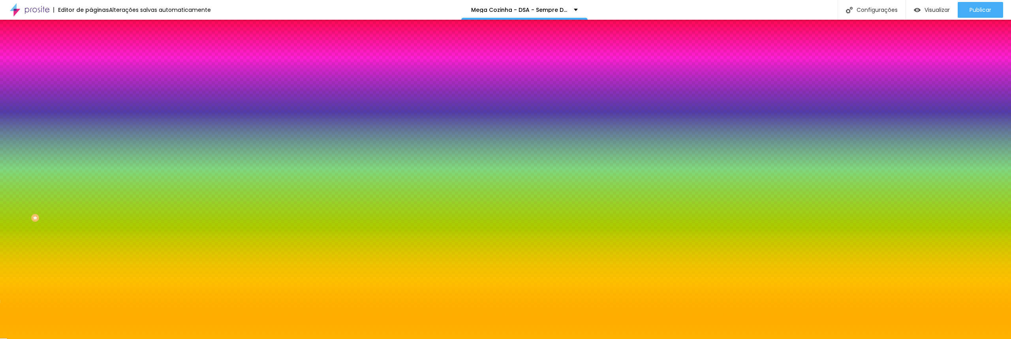
type input "27"
type input "28"
type input "29"
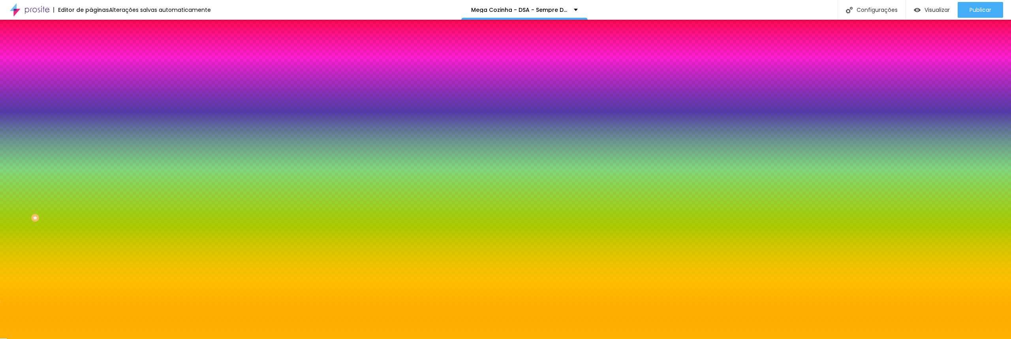
type input "29"
type input "30"
type input "31"
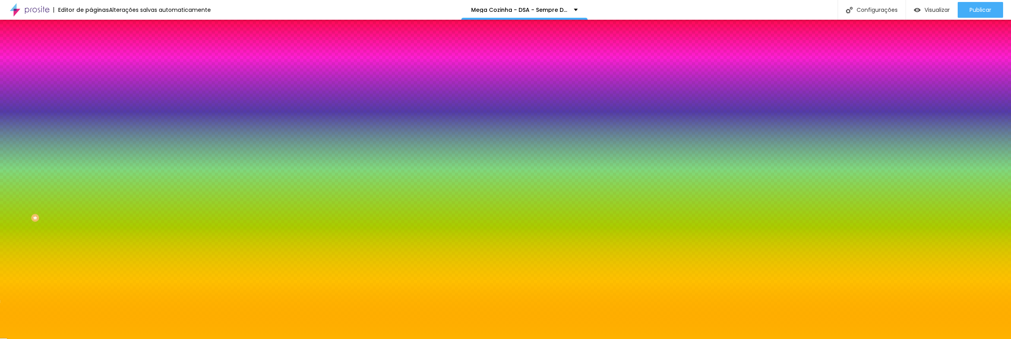
type input "32"
drag, startPoint x: 16, startPoint y: 103, endPoint x: 26, endPoint y: 104, distance: 10.7
type input "32"
click at [91, 103] on input "range" at bounding box center [116, 99] width 51 height 6
click at [98, 56] on font "Avançado" at bounding box center [111, 59] width 26 height 7
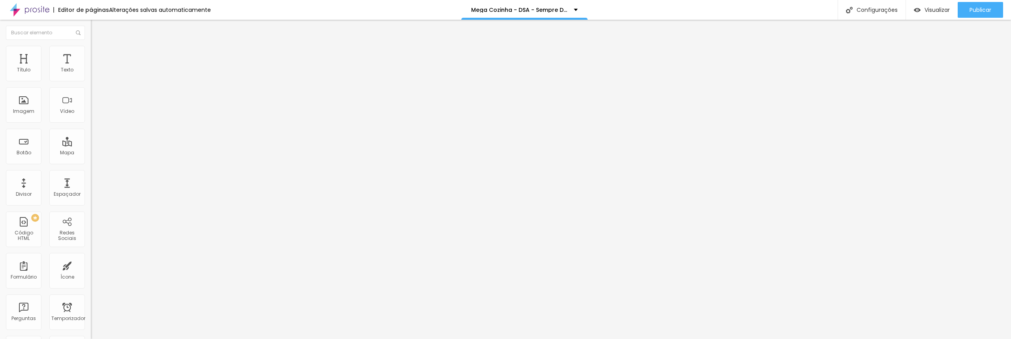
click at [91, 50] on img at bounding box center [94, 49] width 7 height 7
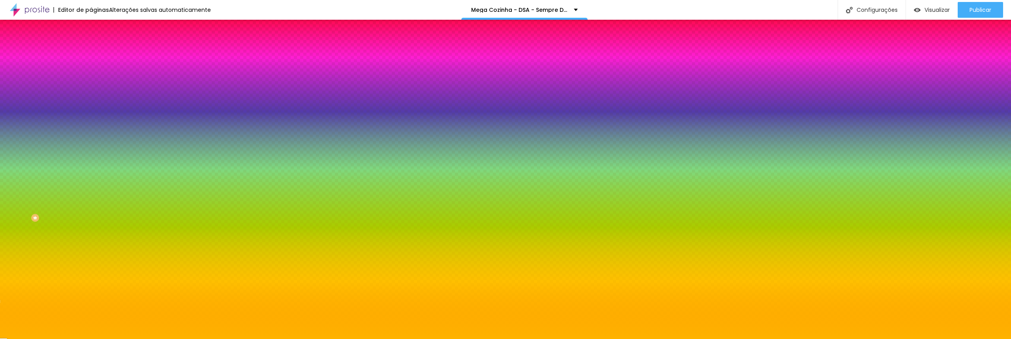
click at [91, 46] on li "Conteúdo" at bounding box center [136, 42] width 91 height 8
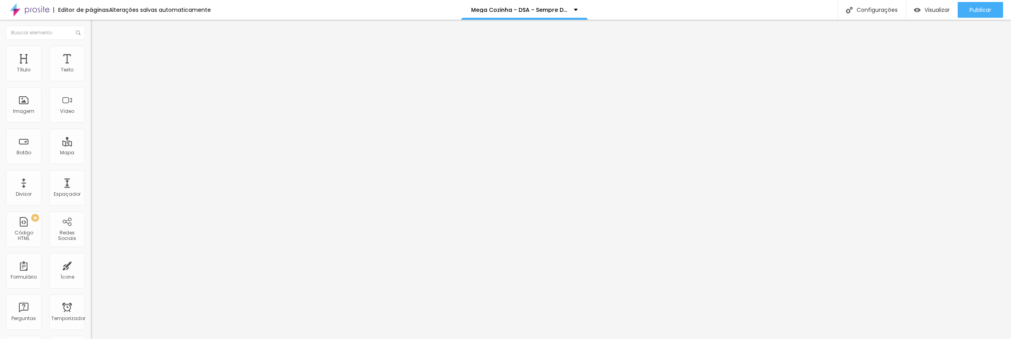
click at [91, 78] on img at bounding box center [94, 76] width 6 height 6
click at [91, 51] on img at bounding box center [94, 49] width 7 height 7
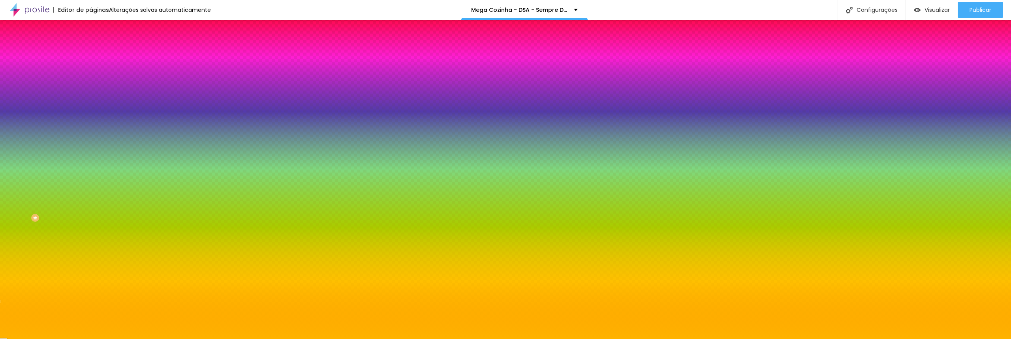
type input "34"
type input "35"
type input "36"
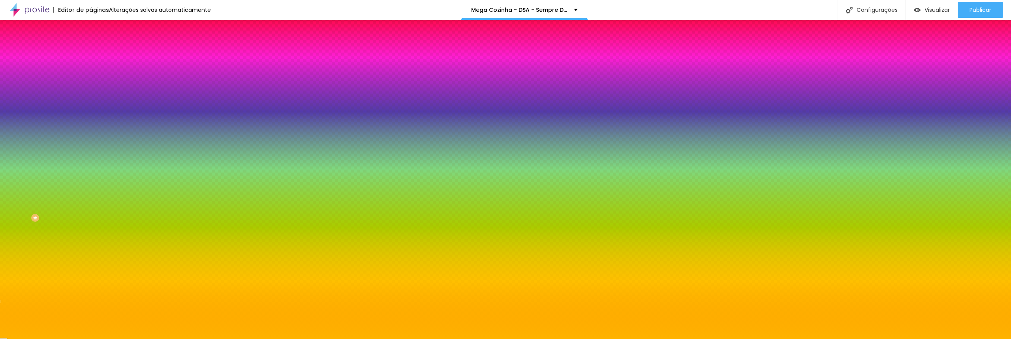
type input "36"
type input "37"
type input "38"
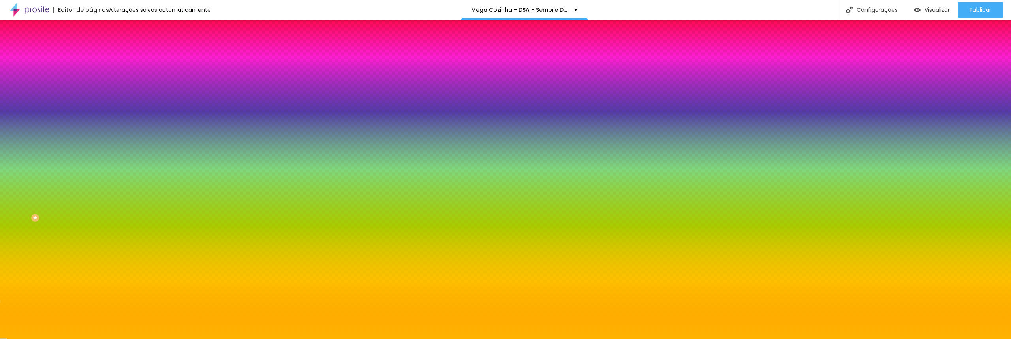
type input "39"
type input "40"
type input "41"
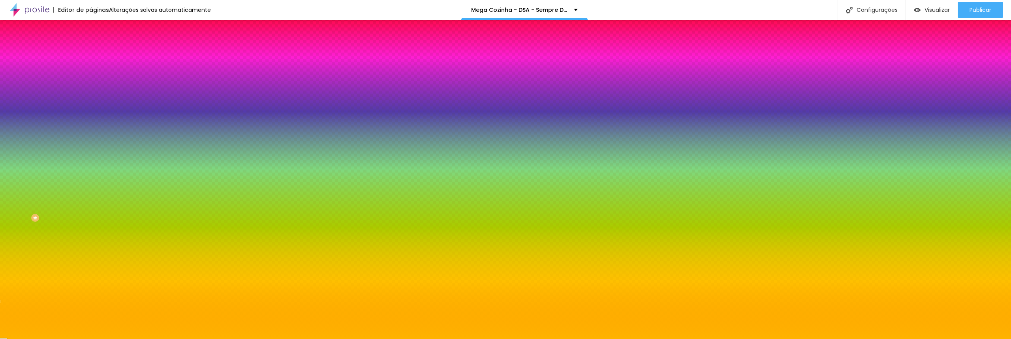
type input "41"
type input "42"
type input "43"
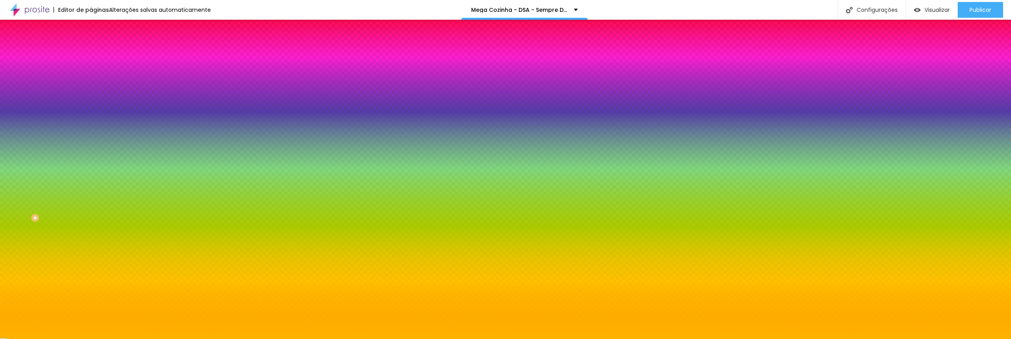
type input "44"
type input "45"
type input "46"
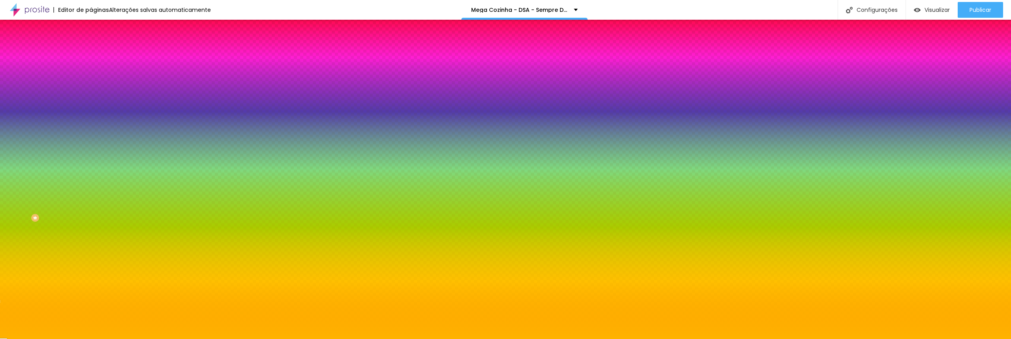
type input "46"
type input "48"
type input "49"
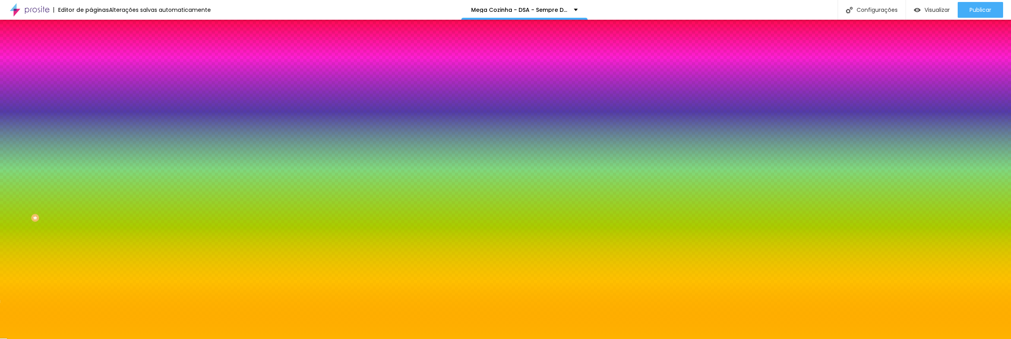
type input "50"
type input "51"
type input "52"
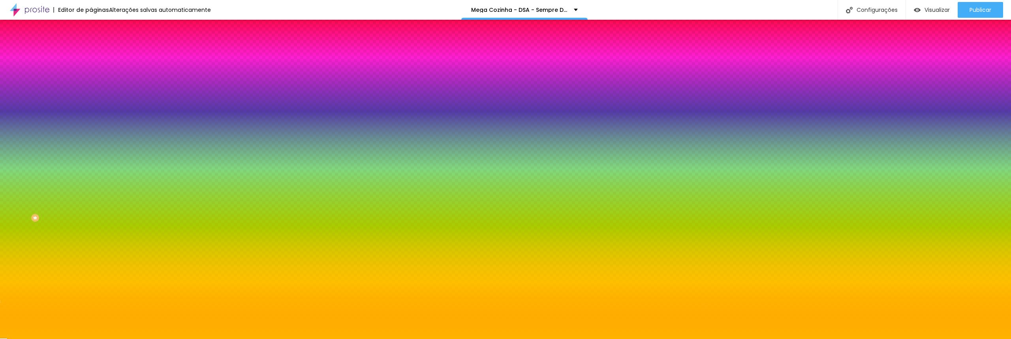
type input "52"
type input "54"
type input "60"
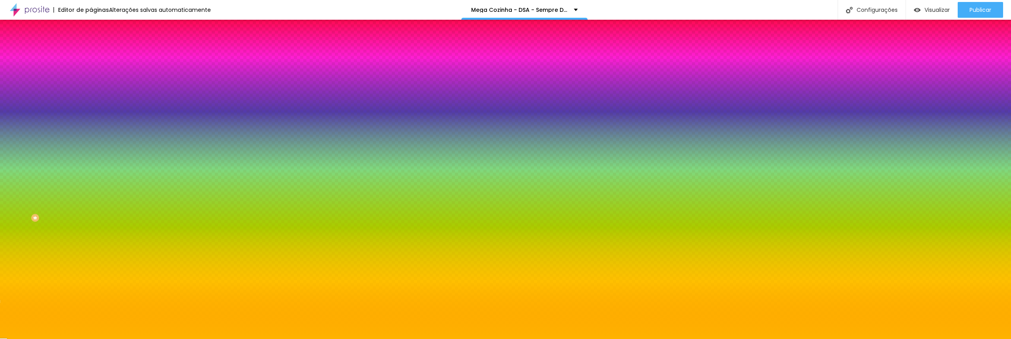
type input "62"
type input "65"
type input "66"
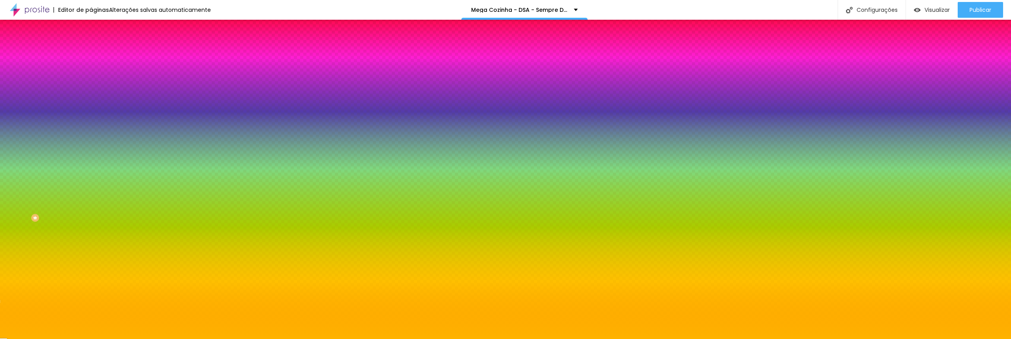
type input "66"
type input "67"
type input "68"
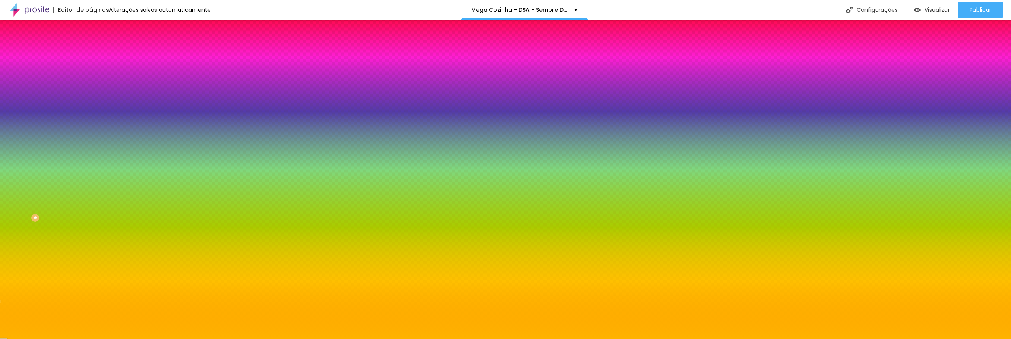
type input "69"
type input "70"
type input "71"
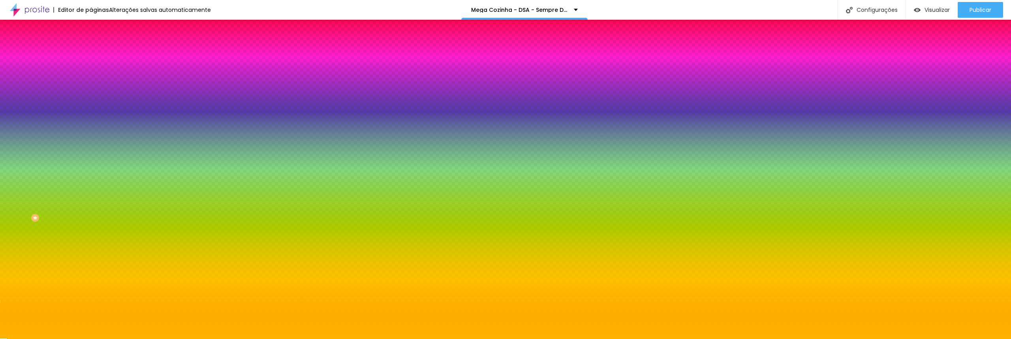
type input "71"
type input "72"
type input "73"
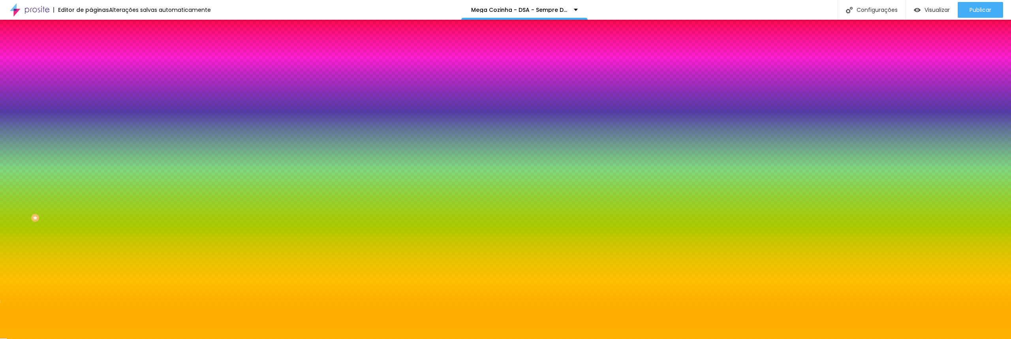
type input "74"
type input "75"
type input "76"
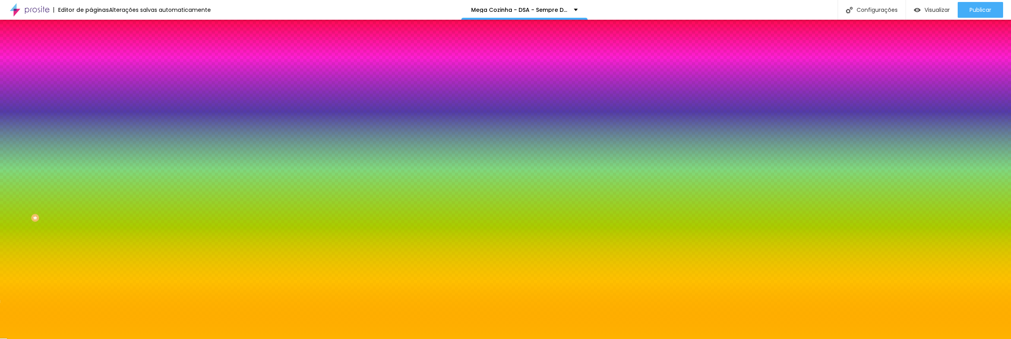
type input "76"
type input "77"
type input "78"
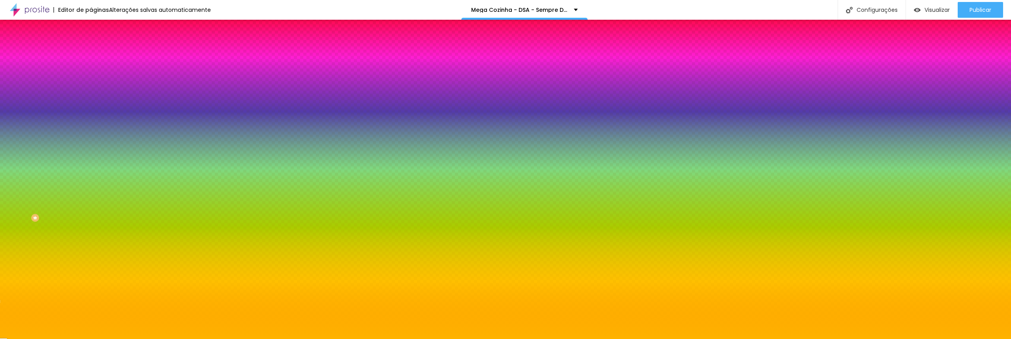
type input "79"
type input "80"
type input "81"
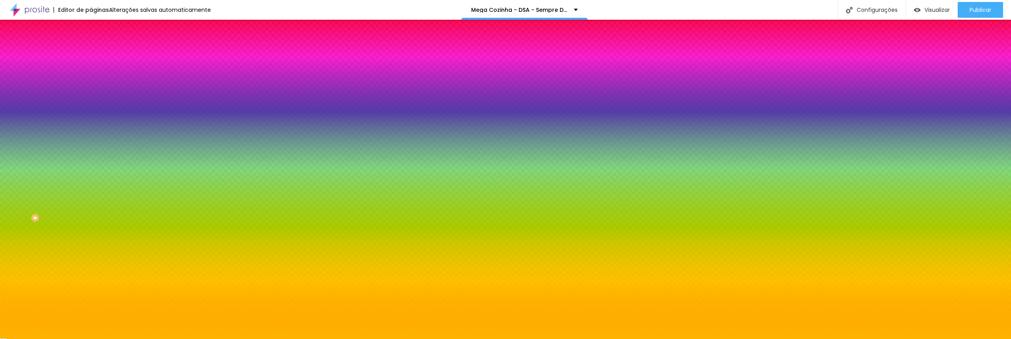
type input "81"
type input "80"
drag, startPoint x: 28, startPoint y: 103, endPoint x: 66, endPoint y: 103, distance: 37.9
type input "80"
click at [91, 103] on input "range" at bounding box center [116, 99] width 51 height 6
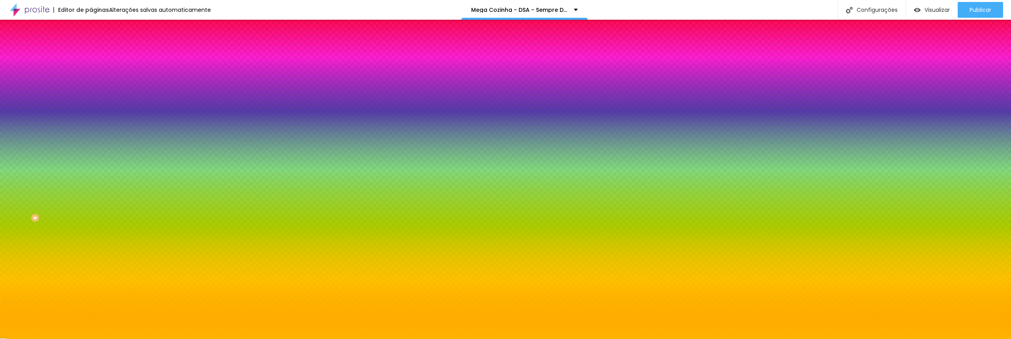
type input "81"
type input "82"
type input "83"
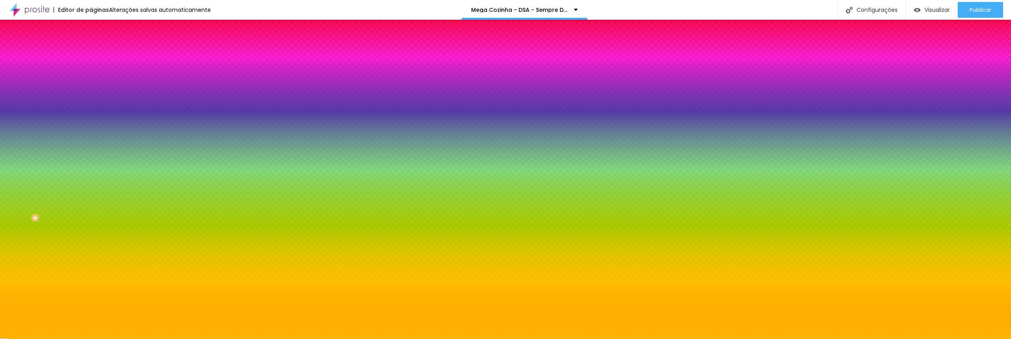
type input "83"
type input "84"
type input "85"
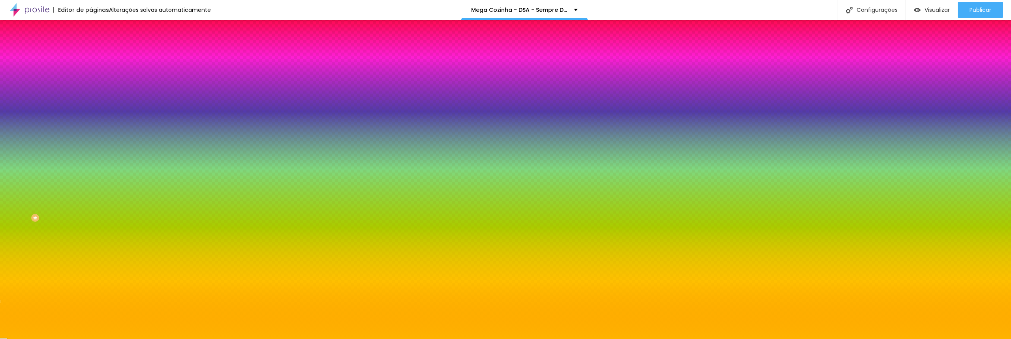
type input "86"
type input "87"
type input "88"
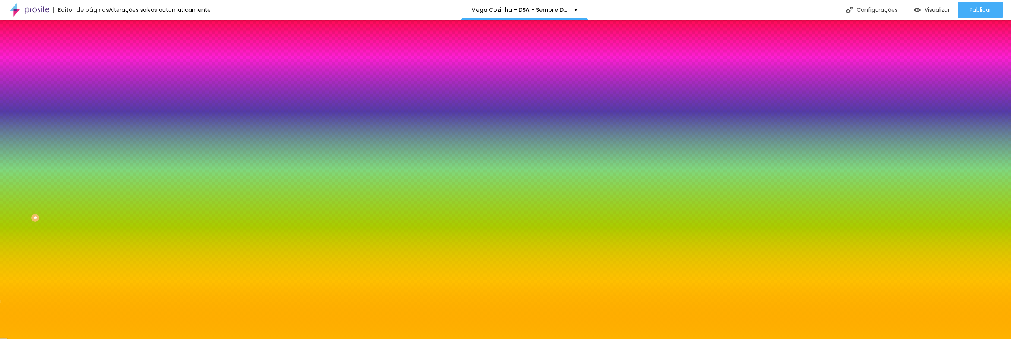
type input "88"
type input "87"
drag, startPoint x: 66, startPoint y: 103, endPoint x: 72, endPoint y: 103, distance: 5.5
type input "87"
click at [91, 103] on input "range" at bounding box center [116, 99] width 51 height 6
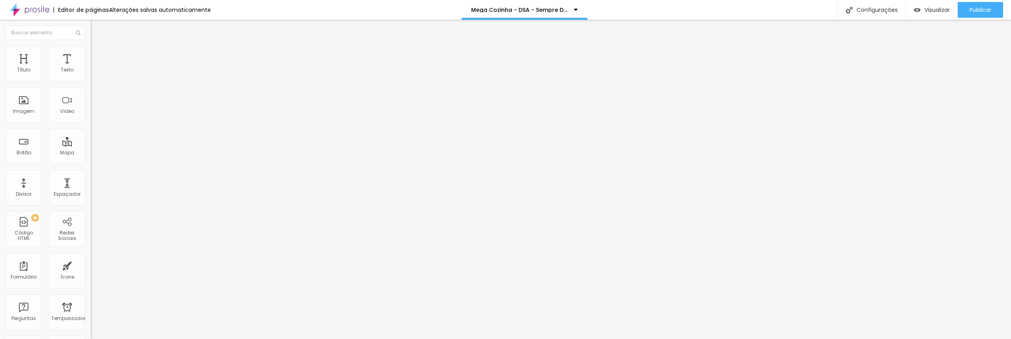
click at [97, 28] on img "button" at bounding box center [100, 29] width 6 height 6
click at [96, 68] on font "Adicionar imagem" at bounding box center [119, 64] width 46 height 7
click at [982, 11] on font "Publicar" at bounding box center [981, 10] width 22 height 8
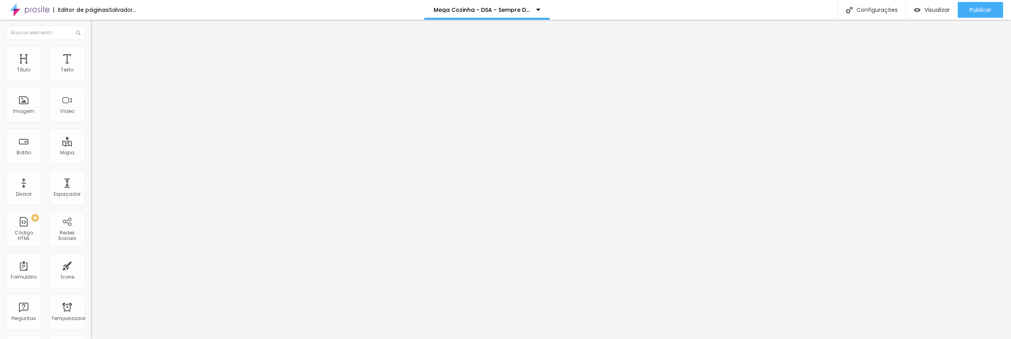
click at [98, 53] on font "Estilo" at bounding box center [104, 51] width 12 height 7
type input "95"
type input "90"
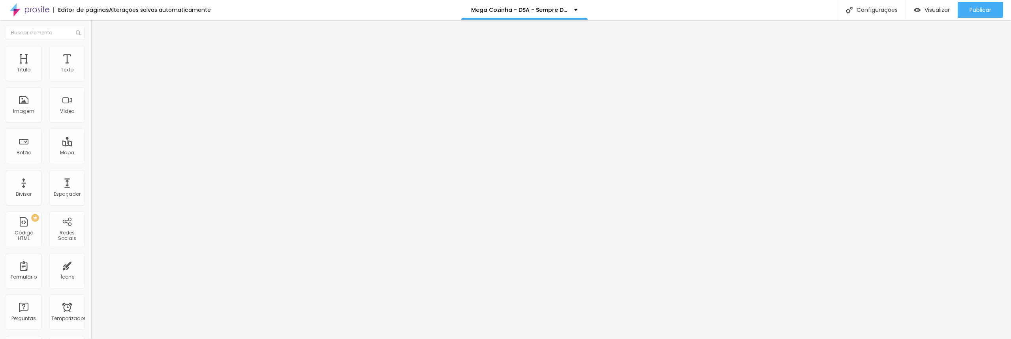
type input "85"
type input "80"
type input "75"
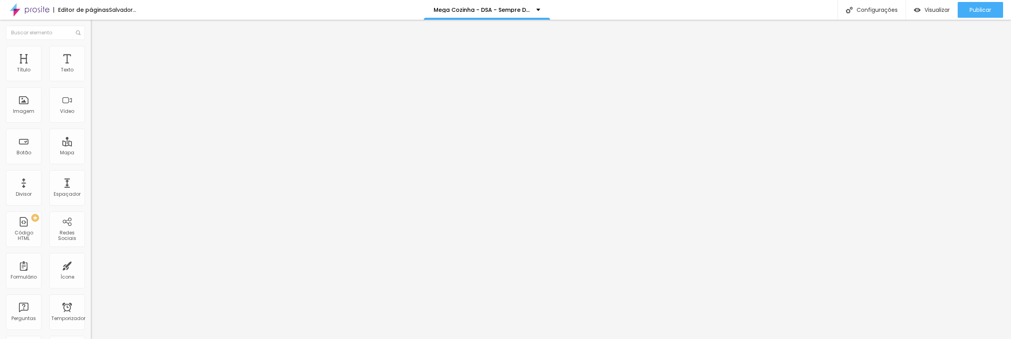
type input "75"
type input "70"
type input "65"
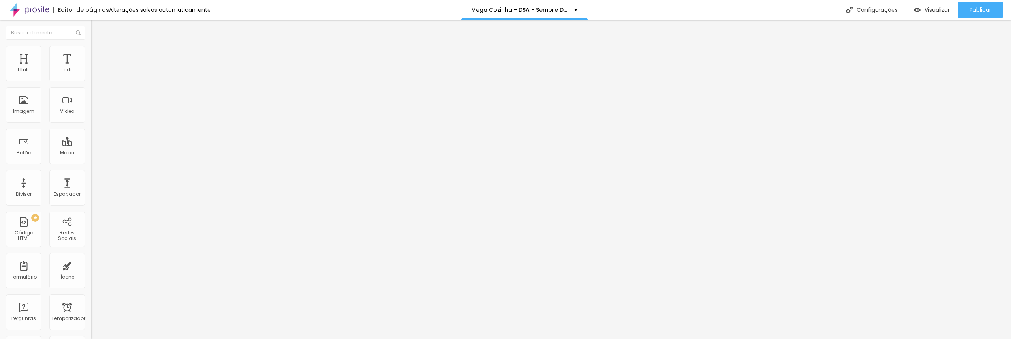
type input "60"
type input "65"
type input "70"
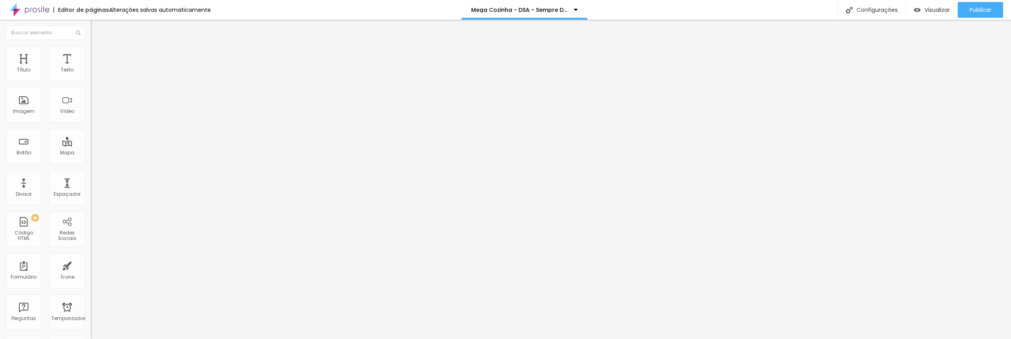
drag, startPoint x: 81, startPoint y: 86, endPoint x: 58, endPoint y: 91, distance: 24.3
type input "70"
click at [91, 81] on input "range" at bounding box center [116, 78] width 51 height 6
click at [97, 30] on img "button" at bounding box center [100, 29] width 6 height 6
click at [91, 74] on input "text" at bounding box center [138, 70] width 95 height 8
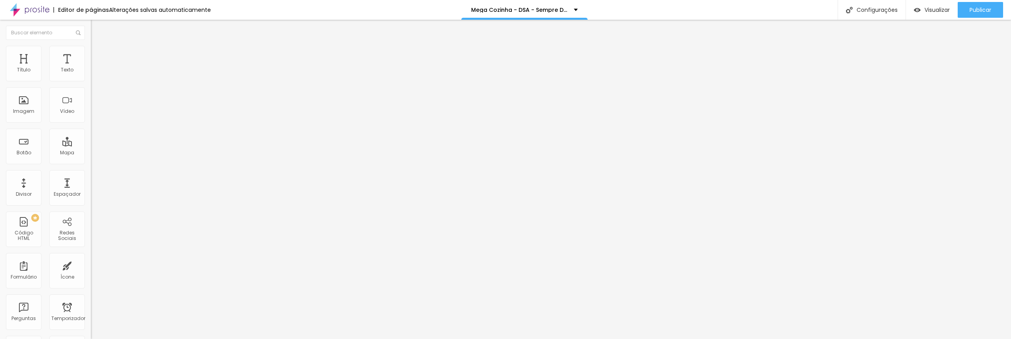
paste input "[URL][DOMAIN_NAME]"
type input "[URL][DOMAIN_NAME]"
click at [91, 118] on span "Padrão 4:3" at bounding box center [104, 114] width 26 height 7
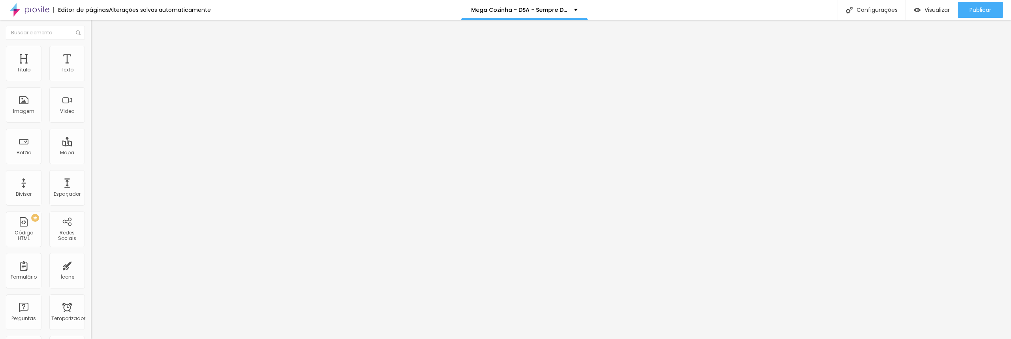
click at [105, 128] on font "16:9" at bounding box center [109, 124] width 9 height 7
click at [113, 123] on font "21:9" at bounding box center [117, 119] width 9 height 7
click at [986, 9] on font "Publicar" at bounding box center [981, 10] width 22 height 8
click at [97, 27] on img "button" at bounding box center [100, 29] width 6 height 6
click at [91, 52] on li "Estilo" at bounding box center [136, 50] width 91 height 8
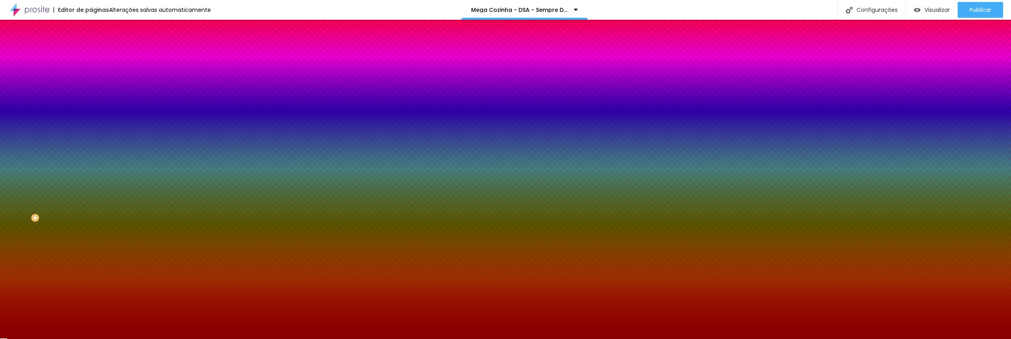
click at [91, 107] on div at bounding box center [136, 107] width 91 height 0
click at [91, 115] on input "#880000" at bounding box center [138, 111] width 95 height 8
drag, startPoint x: 83, startPoint y: 144, endPoint x: 39, endPoint y: 137, distance: 44.8
click at [91, 115] on div "Cor de fundo Voltar ao padrão #880000" at bounding box center [136, 105] width 91 height 22
paste input "FFB3"
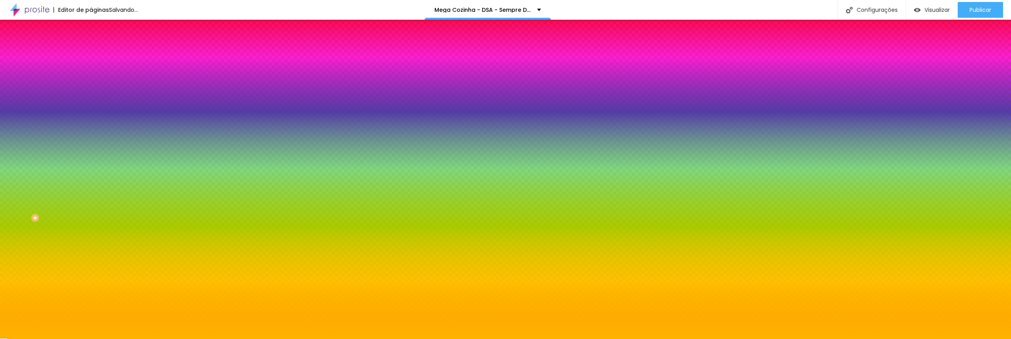
type input "#FFB300"
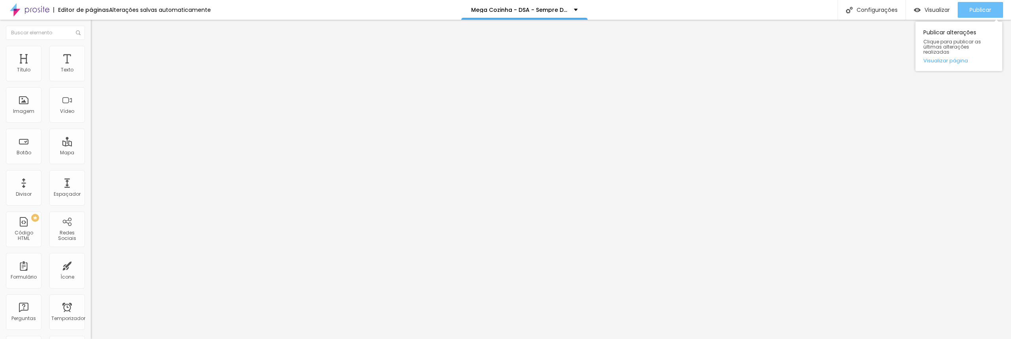
click at [975, 4] on div "Publicar" at bounding box center [981, 10] width 22 height 16
click at [983, 6] on font "Publicar" at bounding box center [981, 10] width 22 height 8
